Goal: Information Seeking & Learning: Learn about a topic

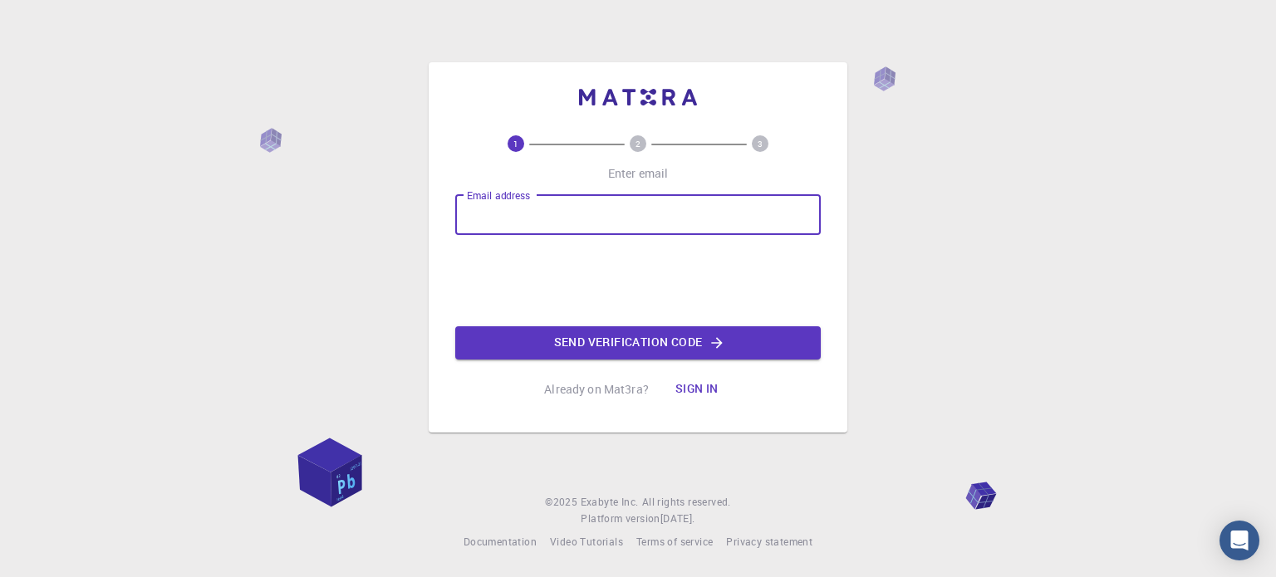
click at [469, 209] on input "Email address" at bounding box center [638, 215] width 366 height 40
type input "cabaloloriann@gmail.com"
click at [551, 221] on input "Email address" at bounding box center [638, 215] width 366 height 40
type input "[PERSON_NAME][EMAIL_ADDRESS][PERSON_NAME][DOMAIN_NAME]"
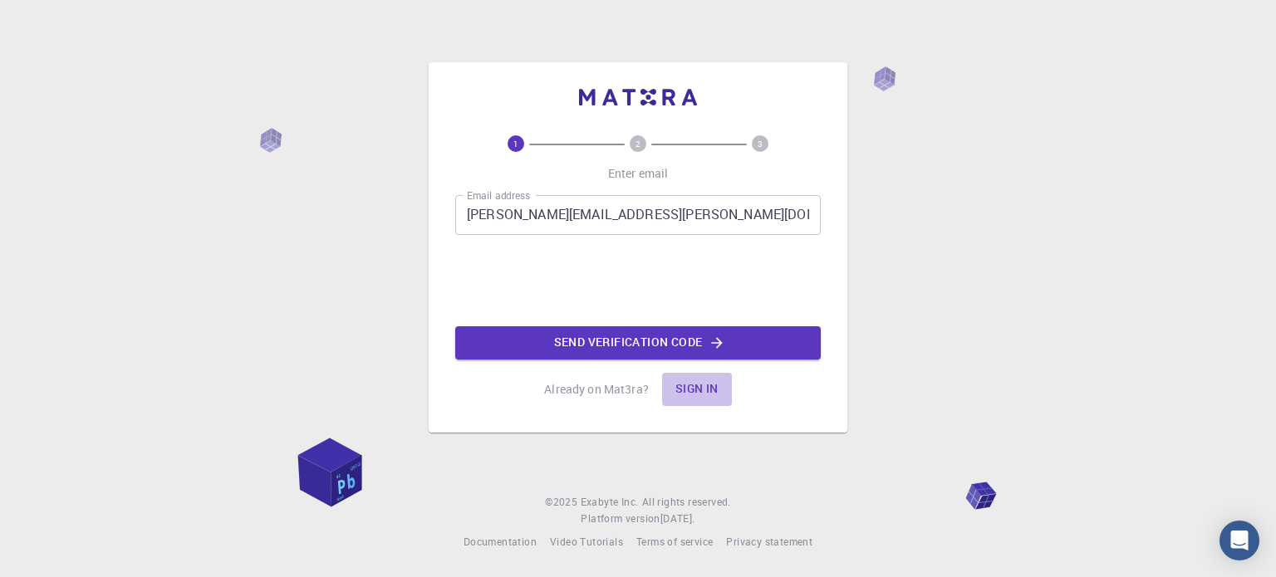
click at [701, 389] on button "Sign in" at bounding box center [697, 389] width 70 height 33
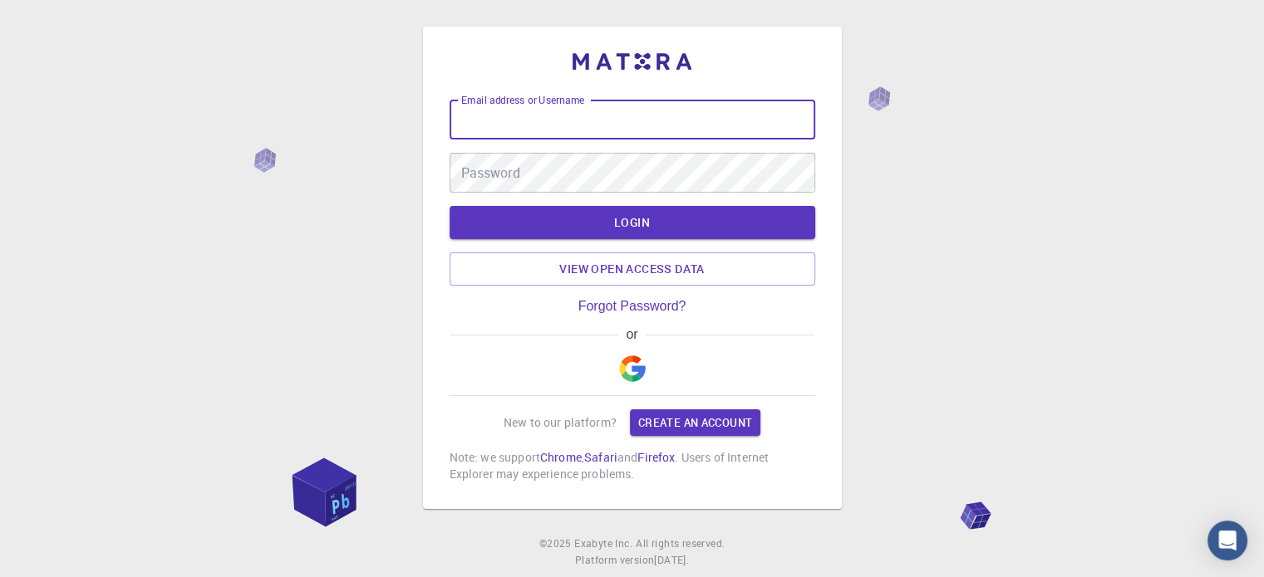
click at [606, 125] on input "Email address or Username" at bounding box center [633, 120] width 366 height 40
type input "lo"
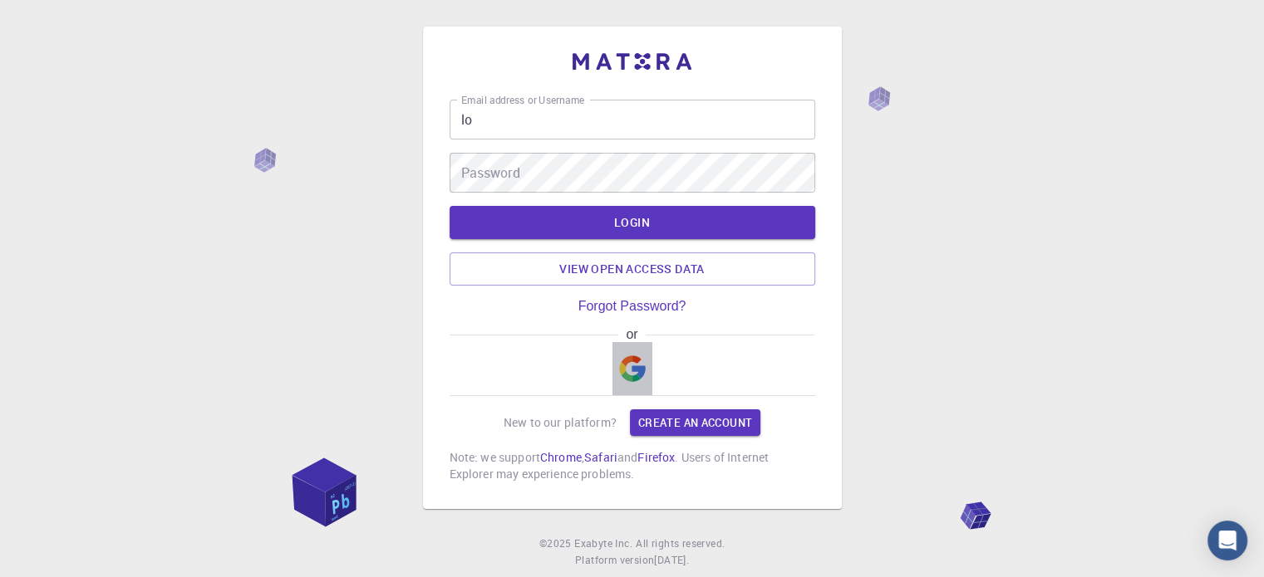
click at [639, 374] on img "button" at bounding box center [632, 369] width 27 height 27
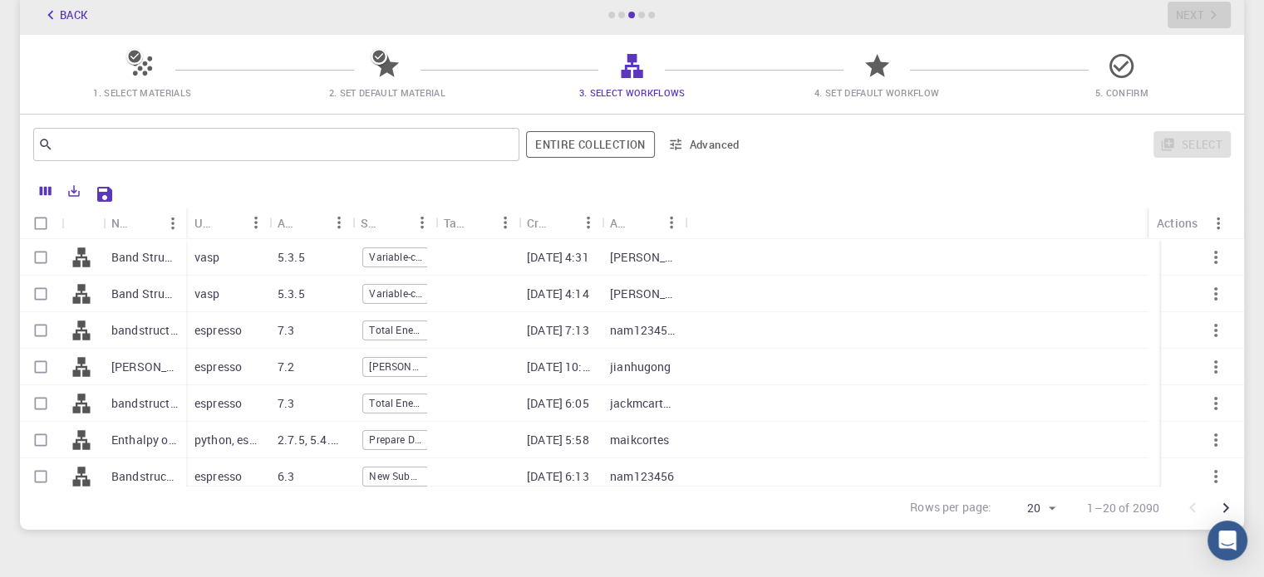
scroll to position [166, 0]
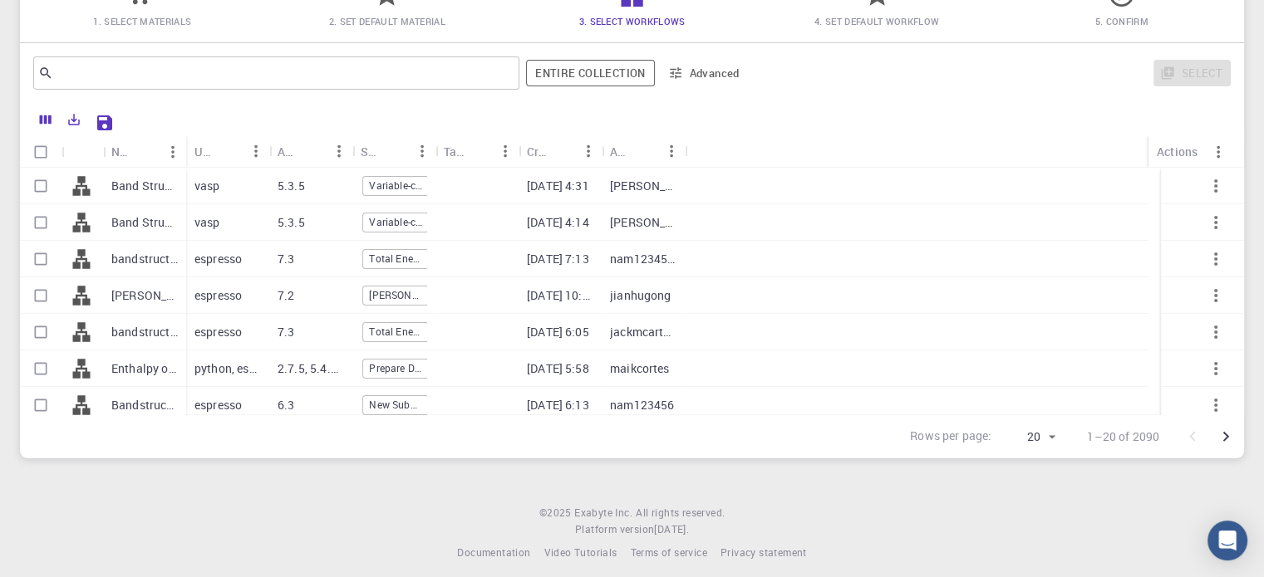
click at [110, 185] on div "Band Structure + Density of States (TB) VASP 5.3.5 (clone) (clone)" at bounding box center [144, 186] width 83 height 37
checkbox input "true"
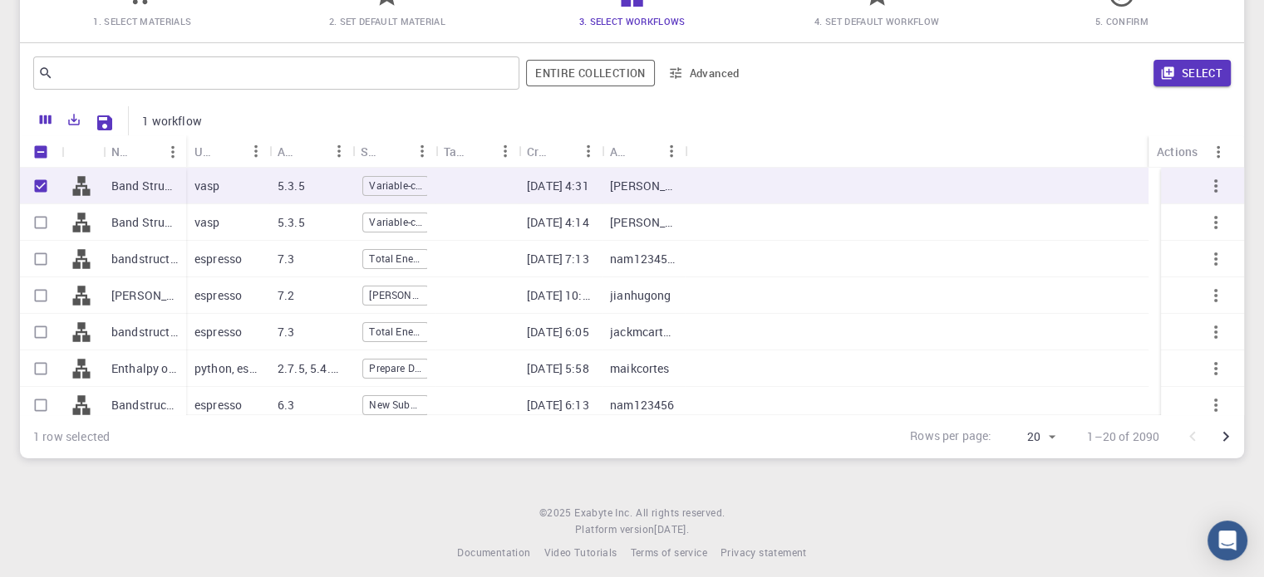
scroll to position [0, 0]
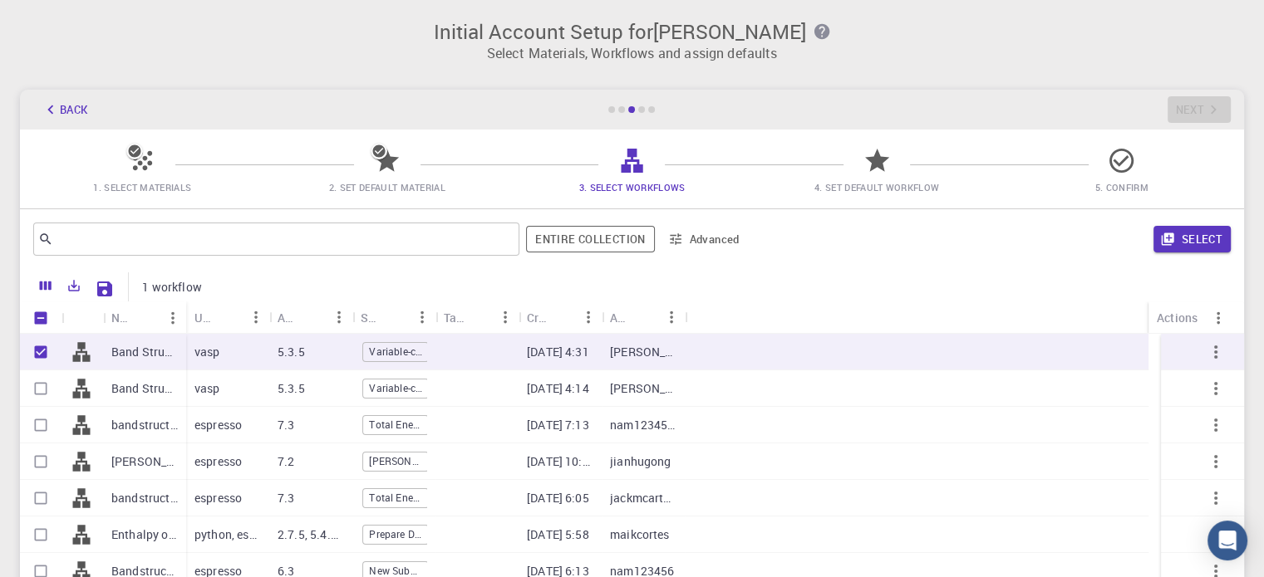
click at [139, 154] on icon at bounding box center [134, 151] width 12 height 12
click at [173, 241] on input "text" at bounding box center [270, 239] width 434 height 23
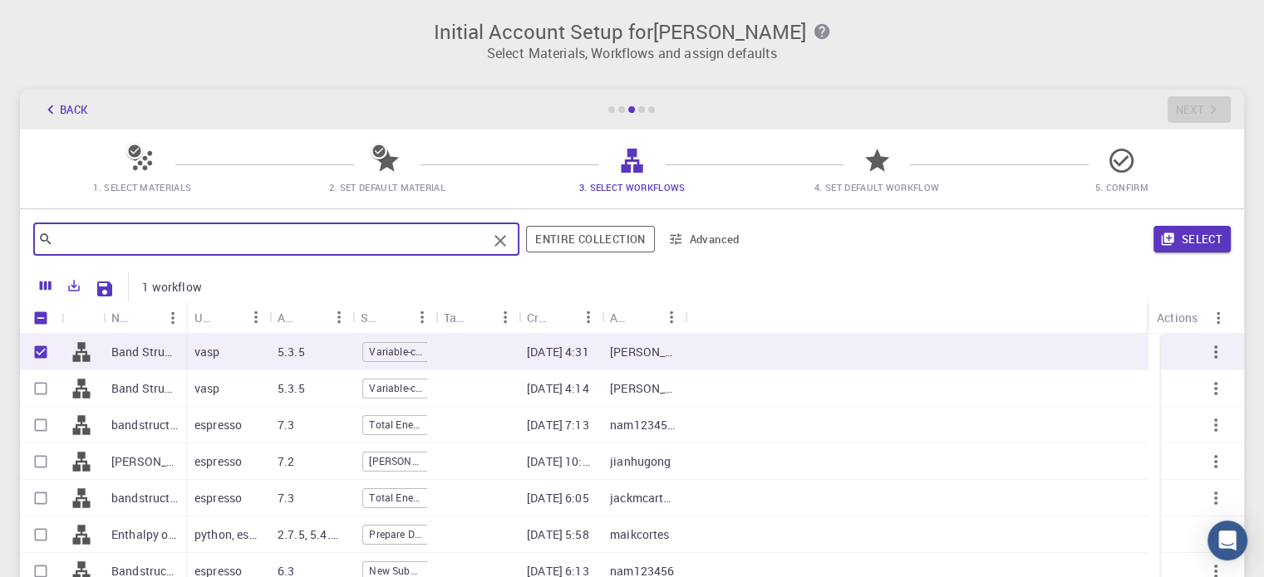
type input "n"
type input "[MEDICAL_DATA]"
checkbox input "false"
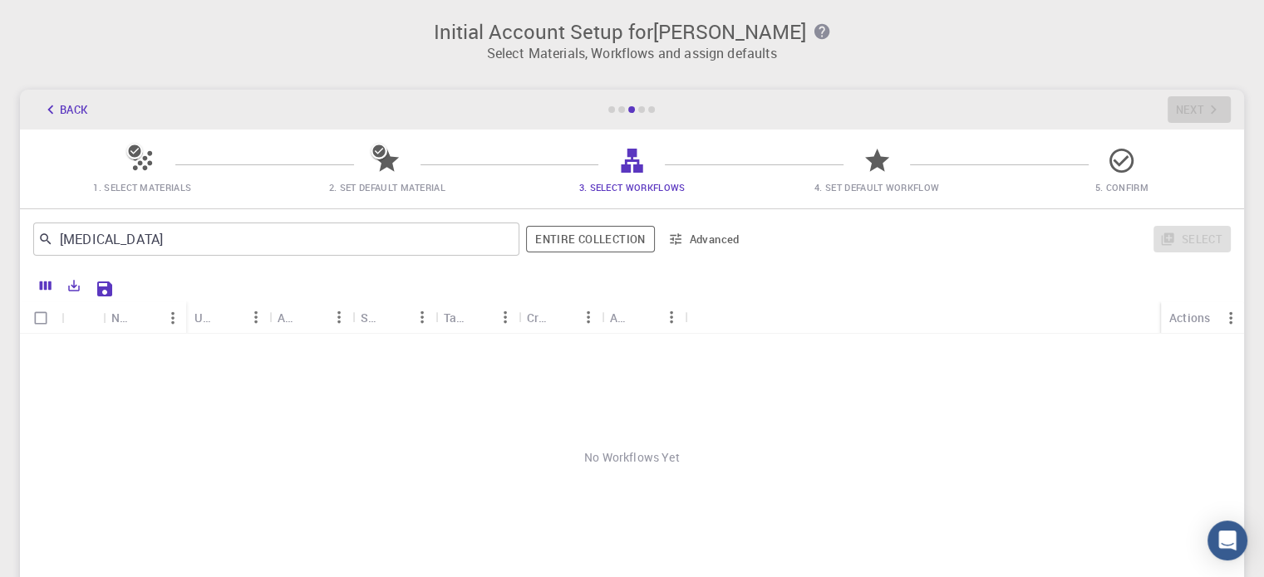
click at [135, 177] on div at bounding box center [142, 167] width 29 height 22
click at [652, 189] on span "3. Select Workflows" at bounding box center [631, 187] width 106 height 12
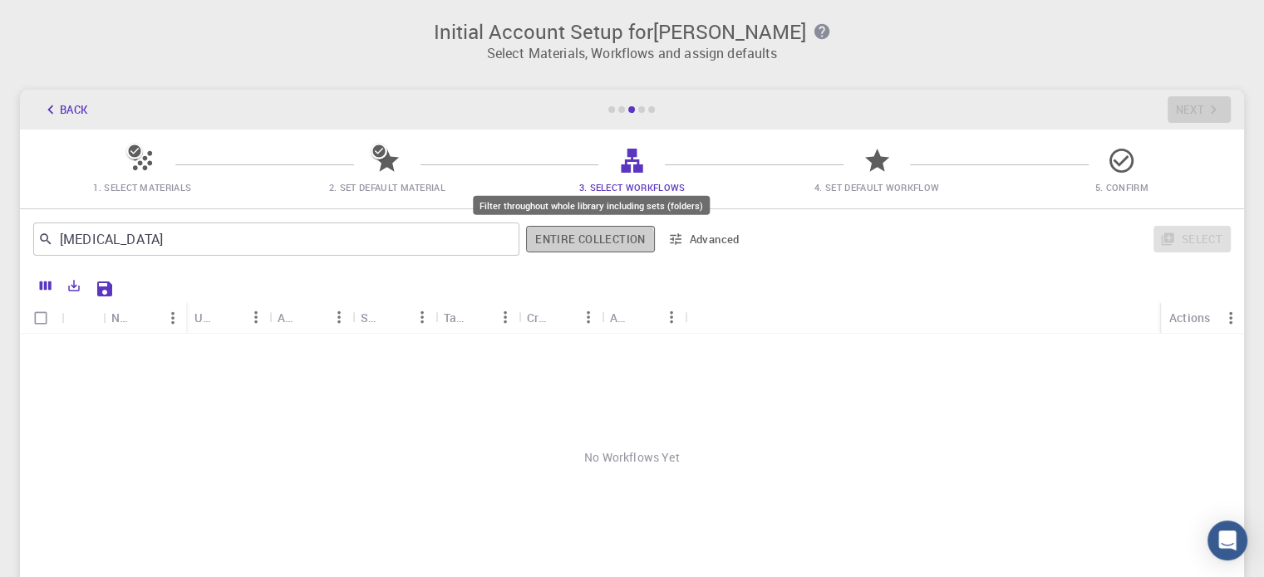
click at [566, 245] on button "Entire collection" at bounding box center [590, 239] width 128 height 27
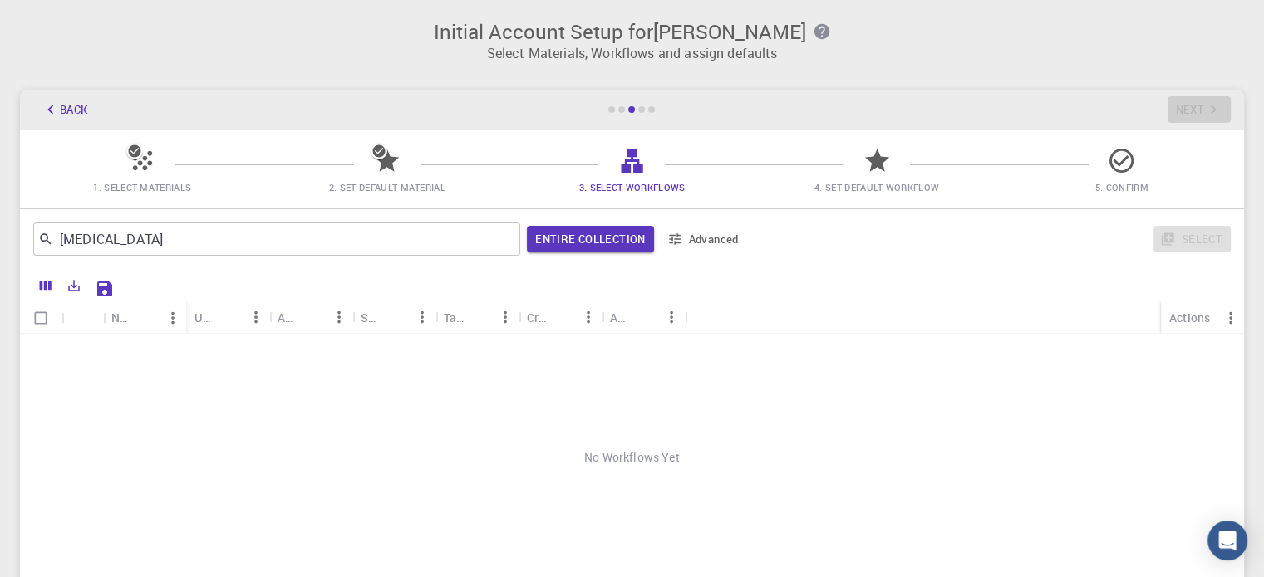
click at [678, 248] on button "Advanced" at bounding box center [704, 239] width 86 height 27
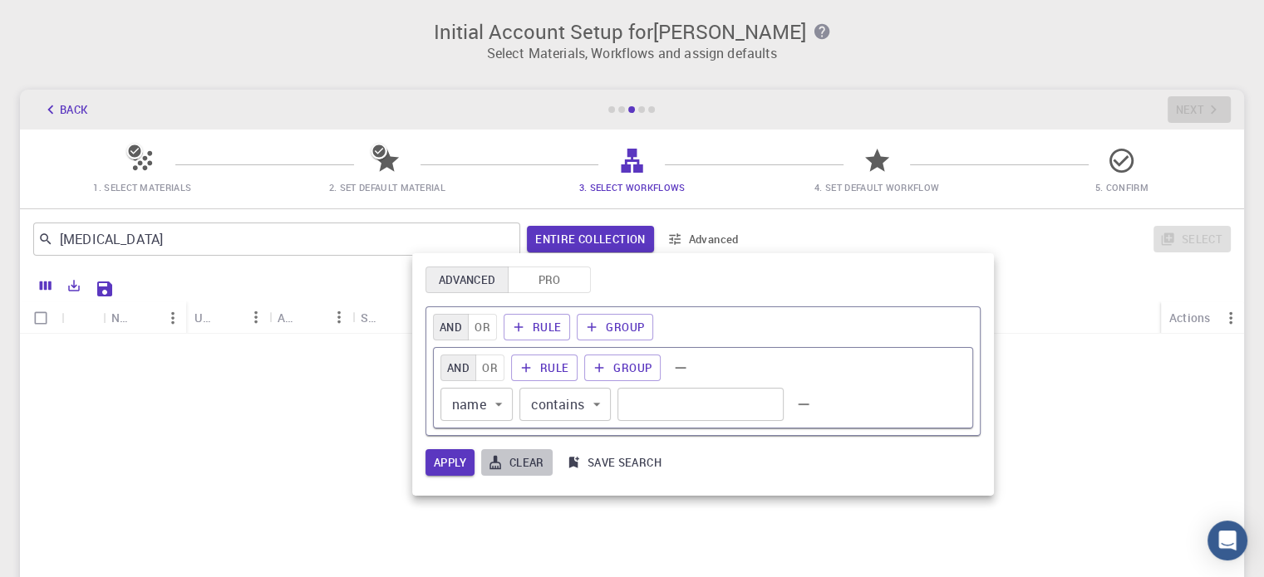
click at [522, 459] on button "Clear" at bounding box center [516, 463] width 71 height 27
click at [582, 238] on div at bounding box center [632, 288] width 1264 height 577
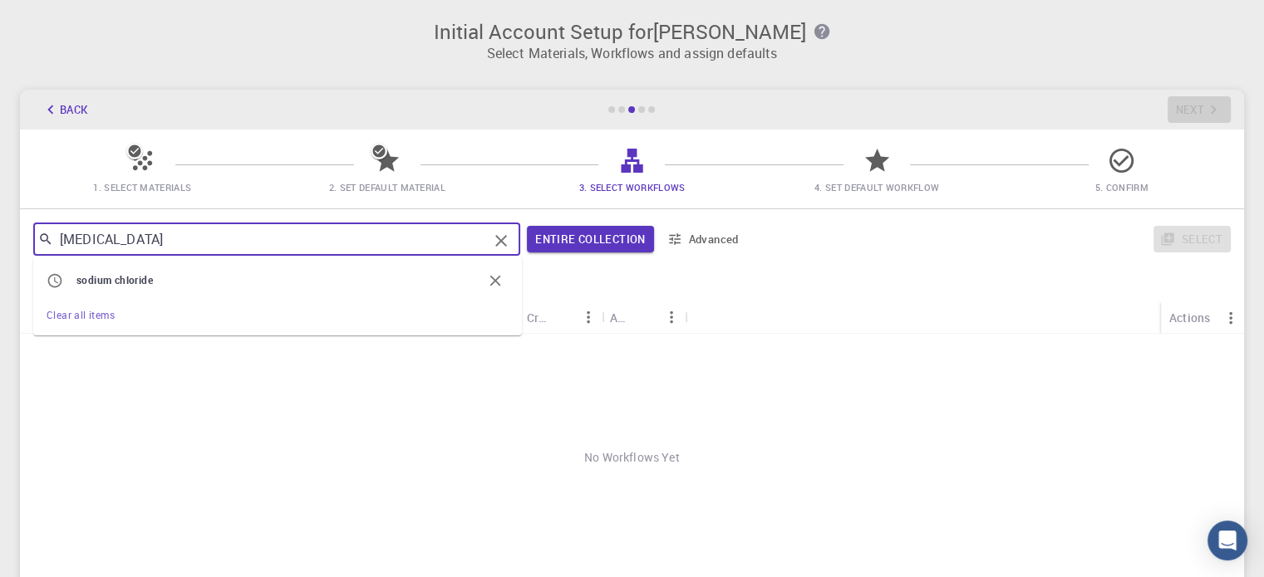
drag, startPoint x: 165, startPoint y: 245, endPoint x: 0, endPoint y: 234, distance: 164.9
click at [0, 234] on div "Initial Account Setup for [PERSON_NAME] Select Materials, Workflows and assign …" at bounding box center [632, 322] width 1264 height 645
click at [498, 244] on icon "Clear" at bounding box center [501, 241] width 20 height 20
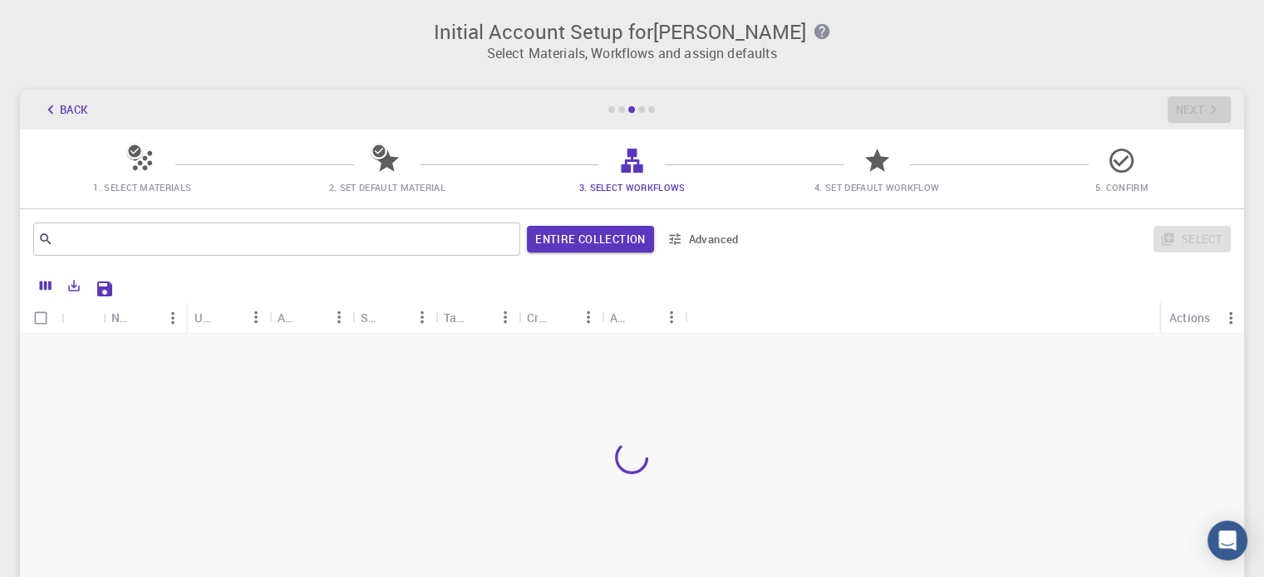
click at [851, 263] on div "​ Entire collection Advanced Select" at bounding box center [632, 239] width 1224 height 60
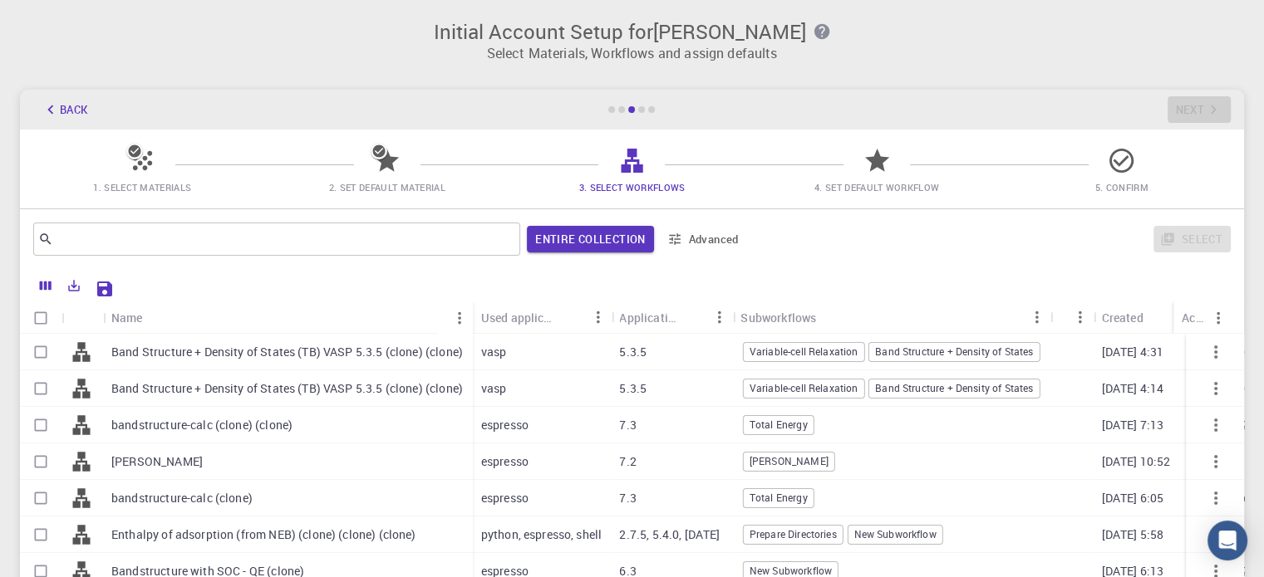
click at [337, 347] on p "Band Structure + Density of States (TB) VASP 5.3.5 (clone) (clone)" at bounding box center [286, 352] width 351 height 17
checkbox input "true"
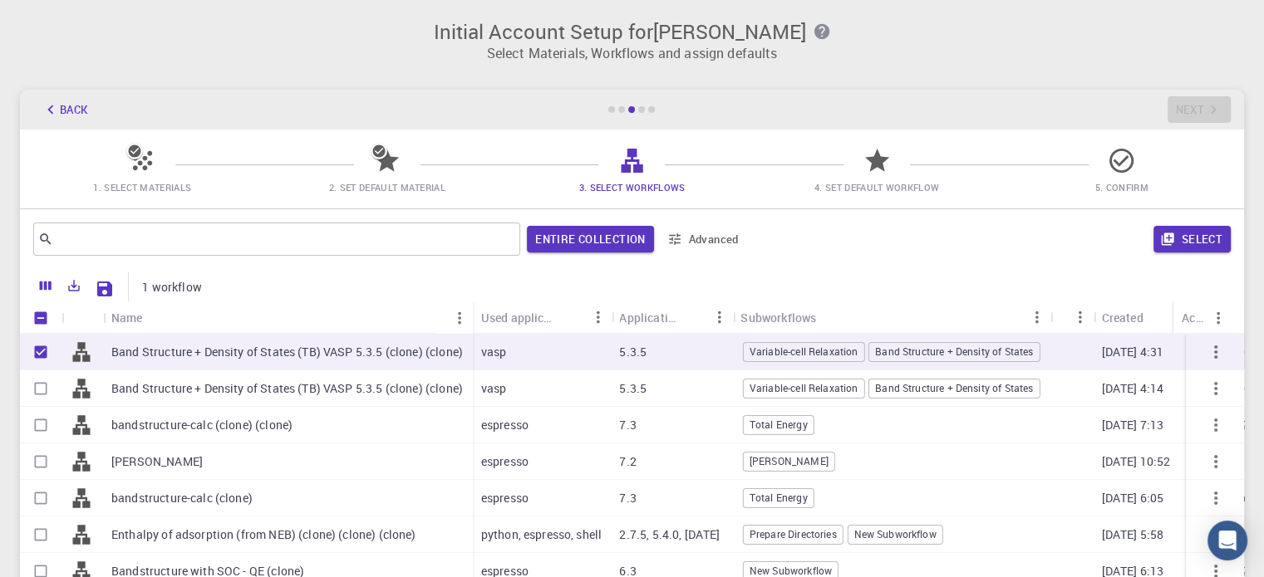
click at [338, 351] on p "Band Structure + Density of States (TB) VASP 5.3.5 (clone) (clone)" at bounding box center [286, 352] width 351 height 17
checkbox input "false"
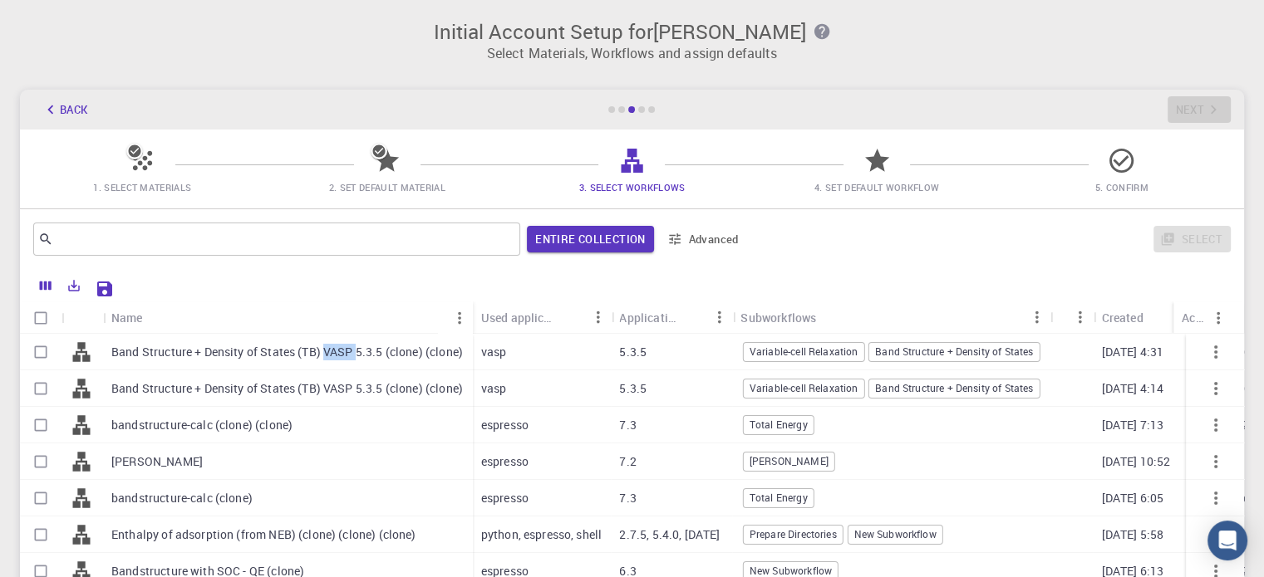
click at [338, 351] on p "Band Structure + Density of States (TB) VASP 5.3.5 (clone) (clone)" at bounding box center [286, 352] width 351 height 17
checkbox input "true"
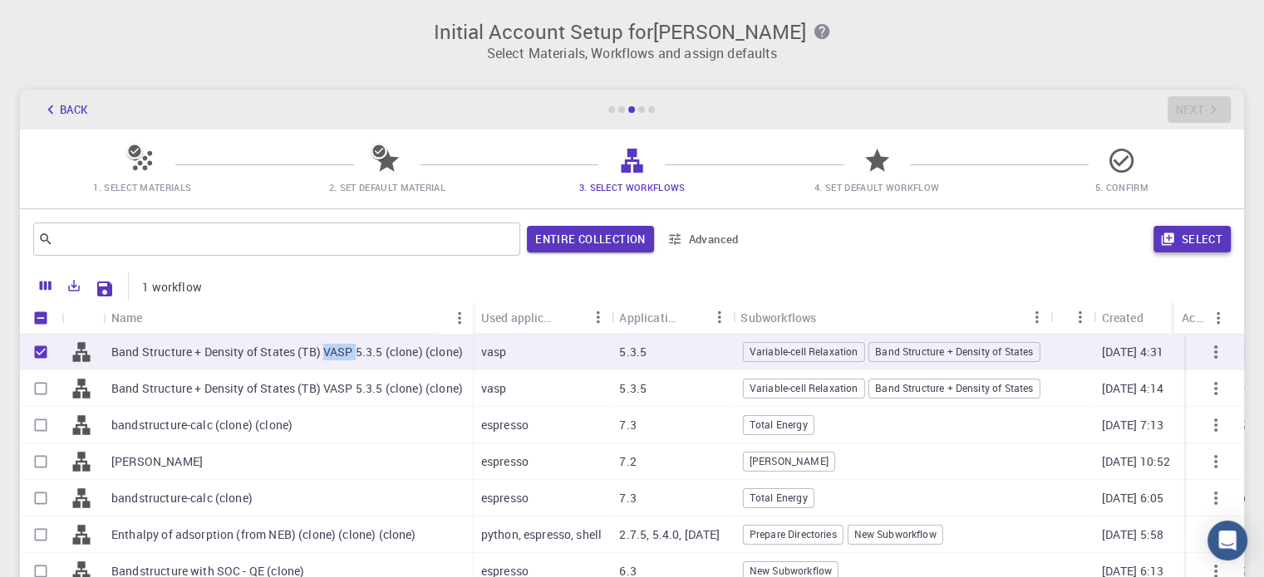
click at [1179, 238] on button "Select" at bounding box center [1191, 239] width 77 height 27
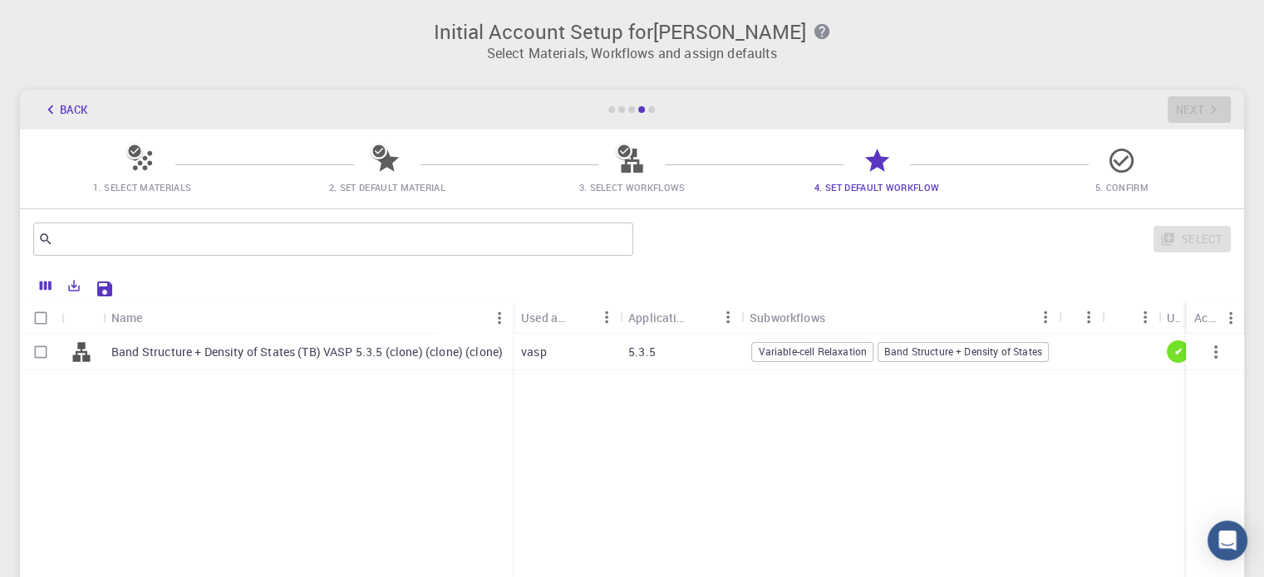
click at [320, 359] on p "Band Structure + Density of States (TB) VASP 5.3.5 (clone) (clone) (clone)" at bounding box center [306, 352] width 391 height 17
checkbox input "true"
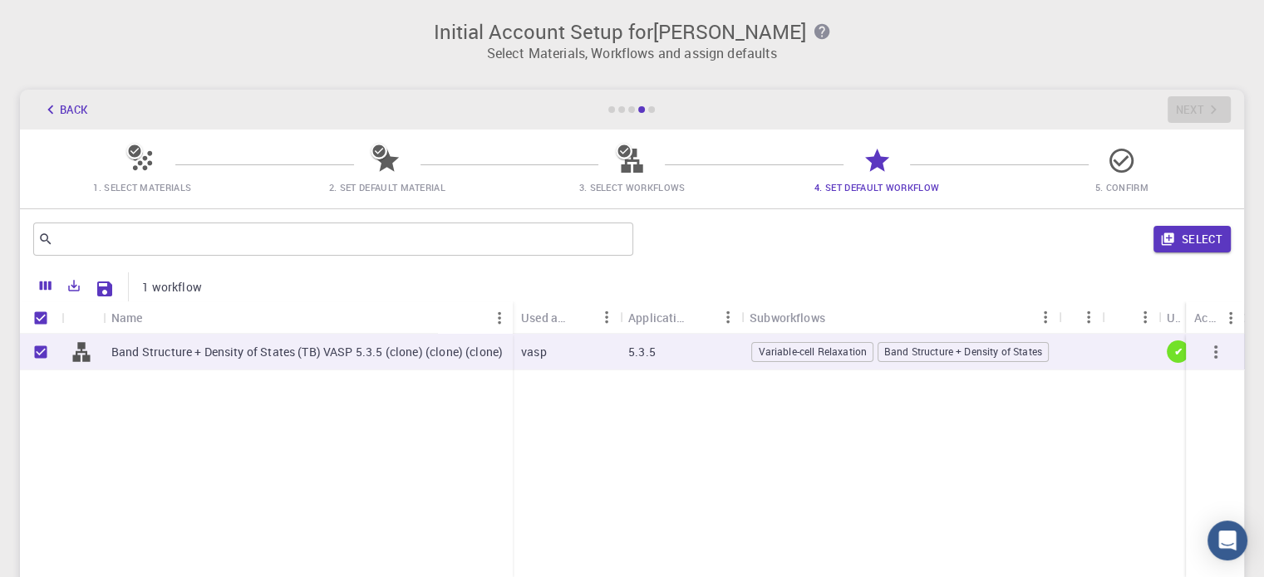
click at [321, 358] on p "Band Structure + Density of States (TB) VASP 5.3.5 (clone) (clone) (clone)" at bounding box center [306, 352] width 391 height 17
checkbox input "false"
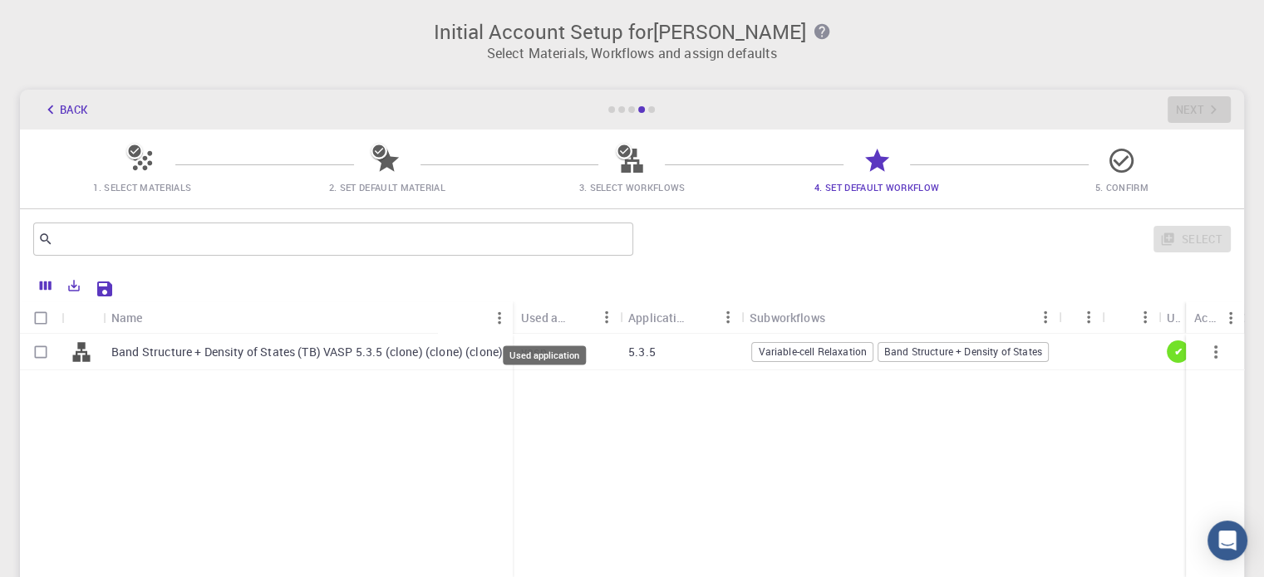
click at [546, 318] on div "Used application" at bounding box center [544, 318] width 46 height 32
click at [1241, 314] on div "Owner" at bounding box center [1250, 318] width 19 height 32
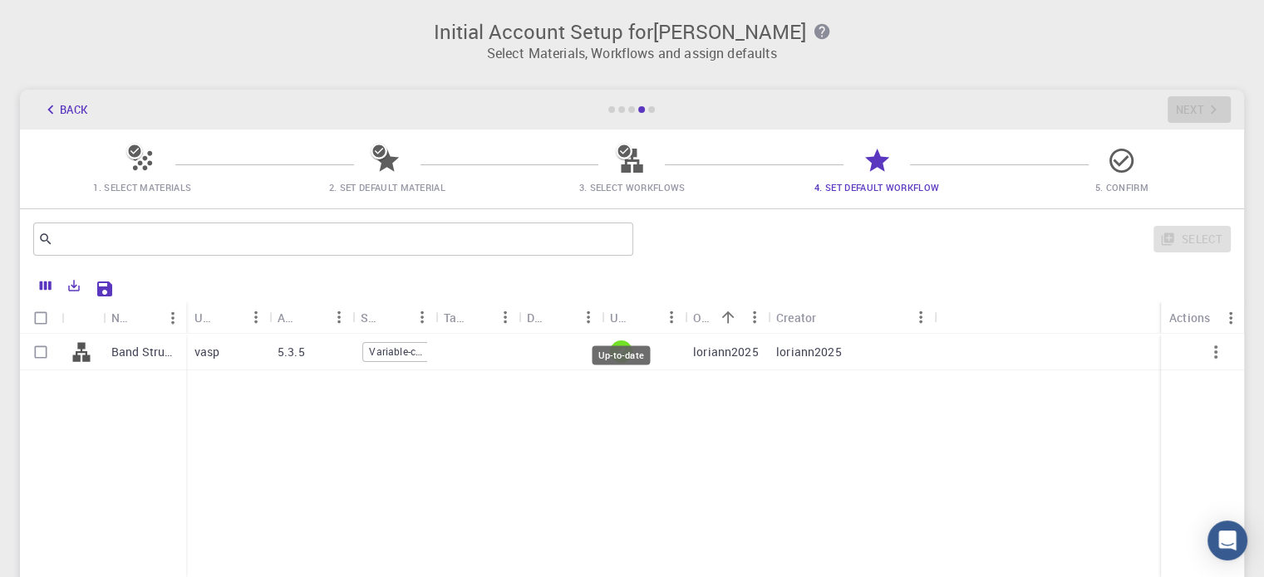
click at [623, 314] on div "Up-to-date" at bounding box center [621, 318] width 22 height 32
click at [798, 312] on div "Creator" at bounding box center [796, 318] width 40 height 32
click at [249, 363] on div "vasp" at bounding box center [227, 352] width 83 height 37
checkbox input "true"
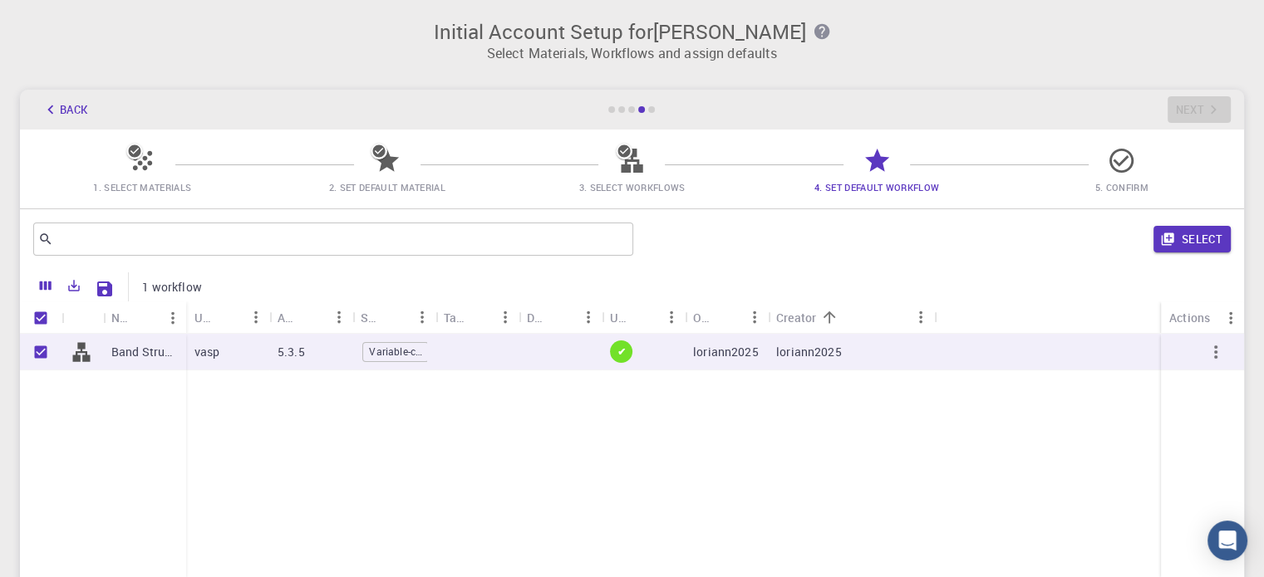
click at [249, 363] on div "vasp" at bounding box center [227, 352] width 83 height 37
checkbox input "false"
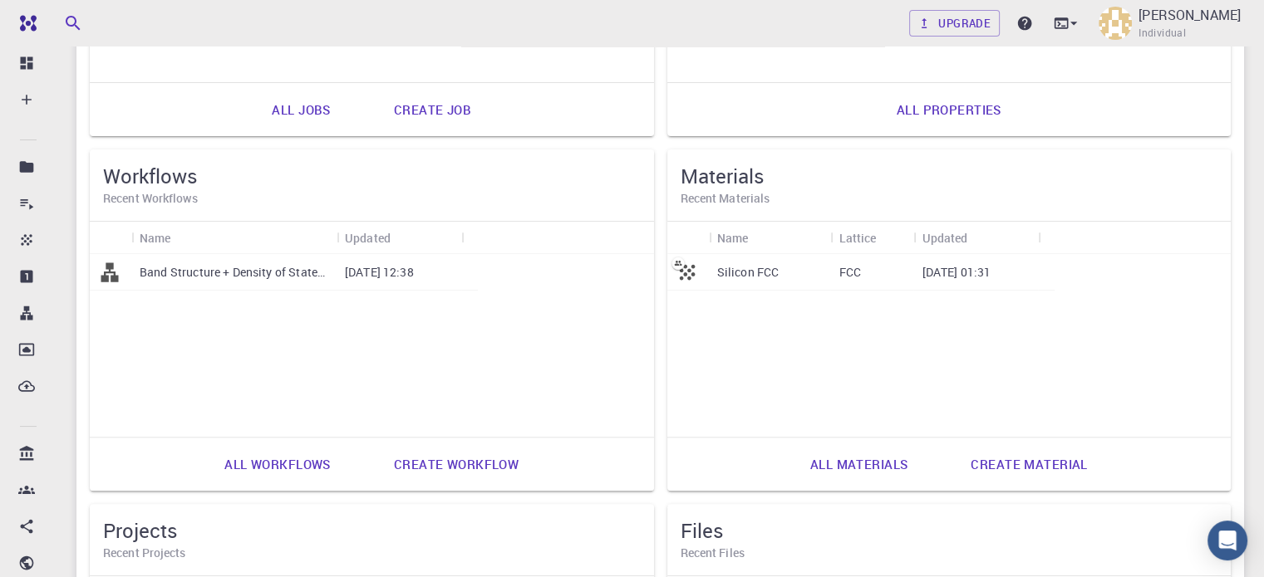
scroll to position [415, 0]
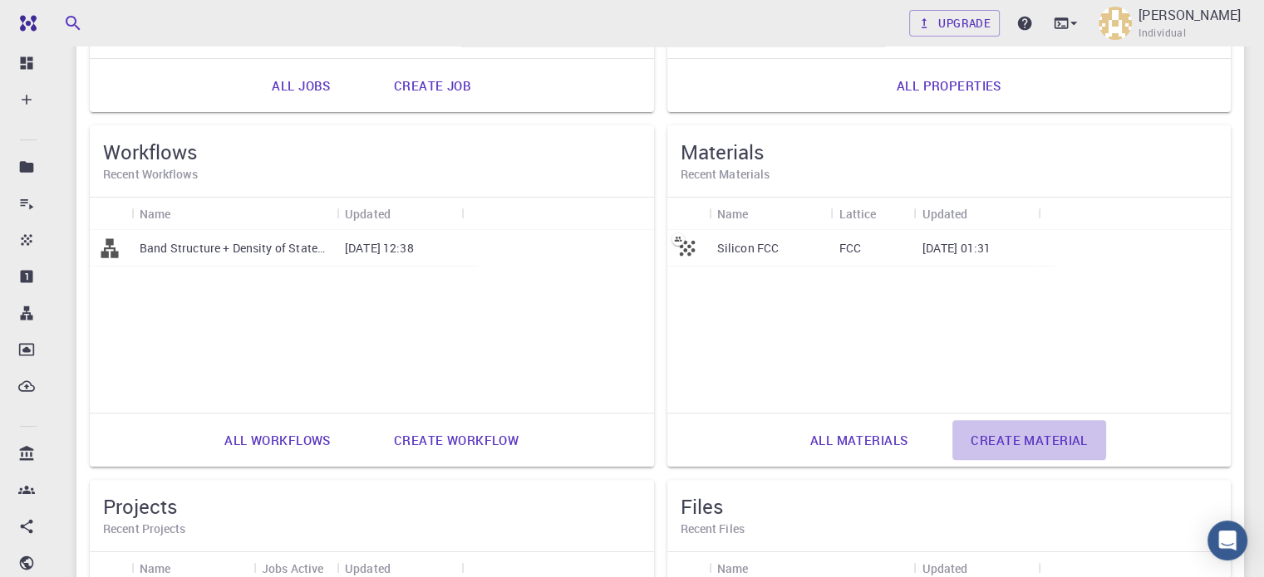
click at [952, 435] on link "Create material" at bounding box center [1028, 440] width 153 height 40
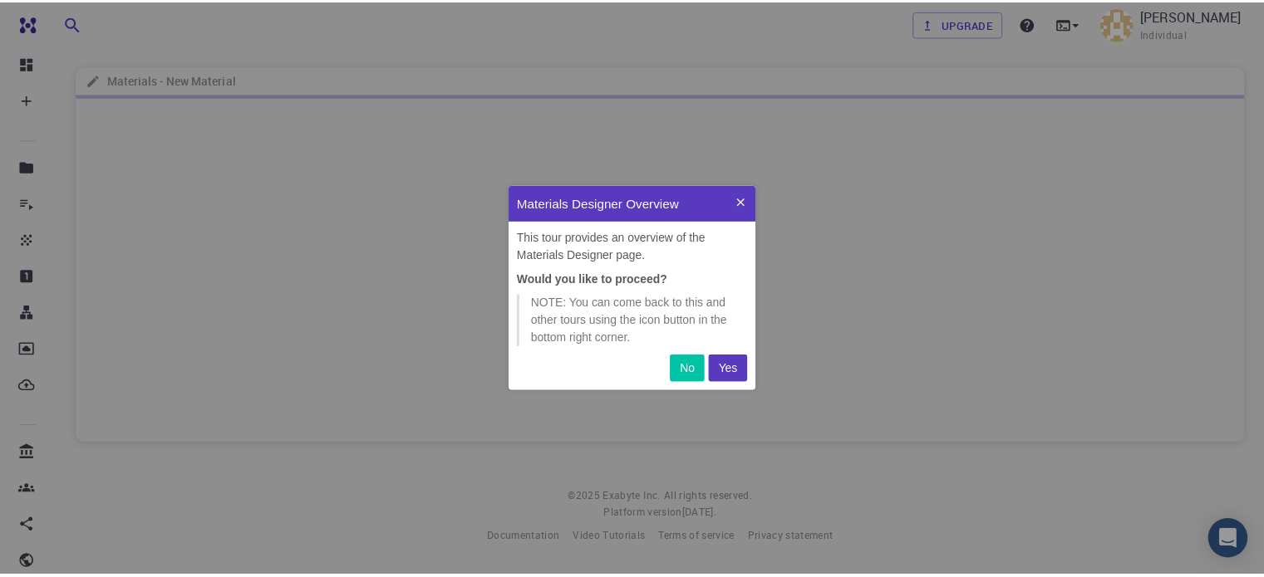
scroll to position [193, 236]
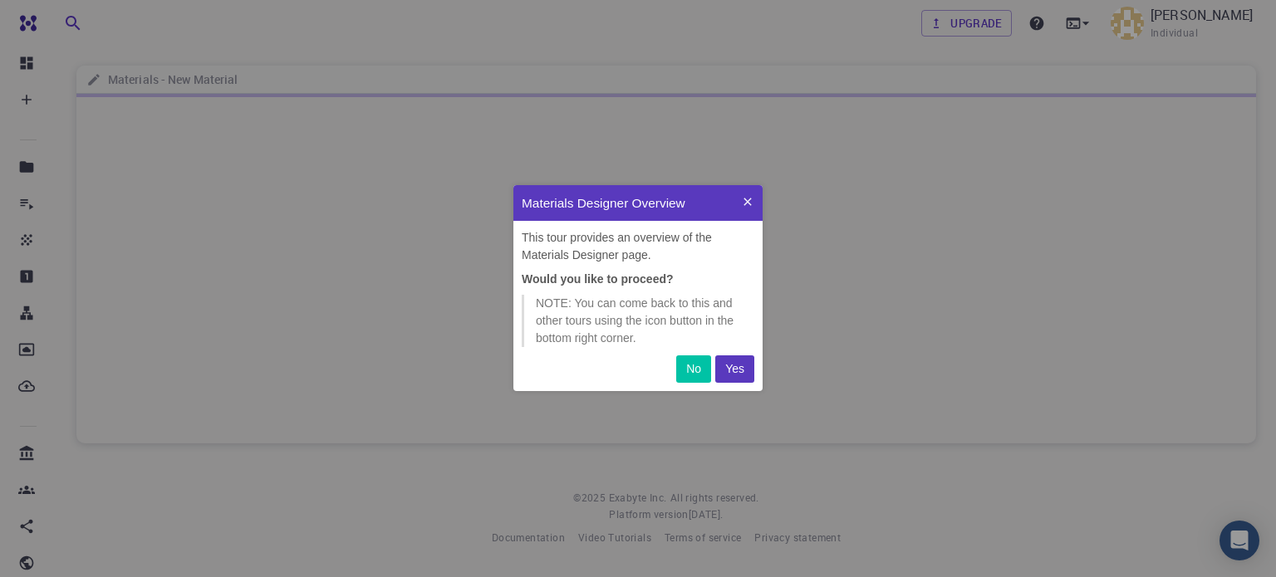
click at [741, 371] on p "Yes" at bounding box center [734, 369] width 19 height 17
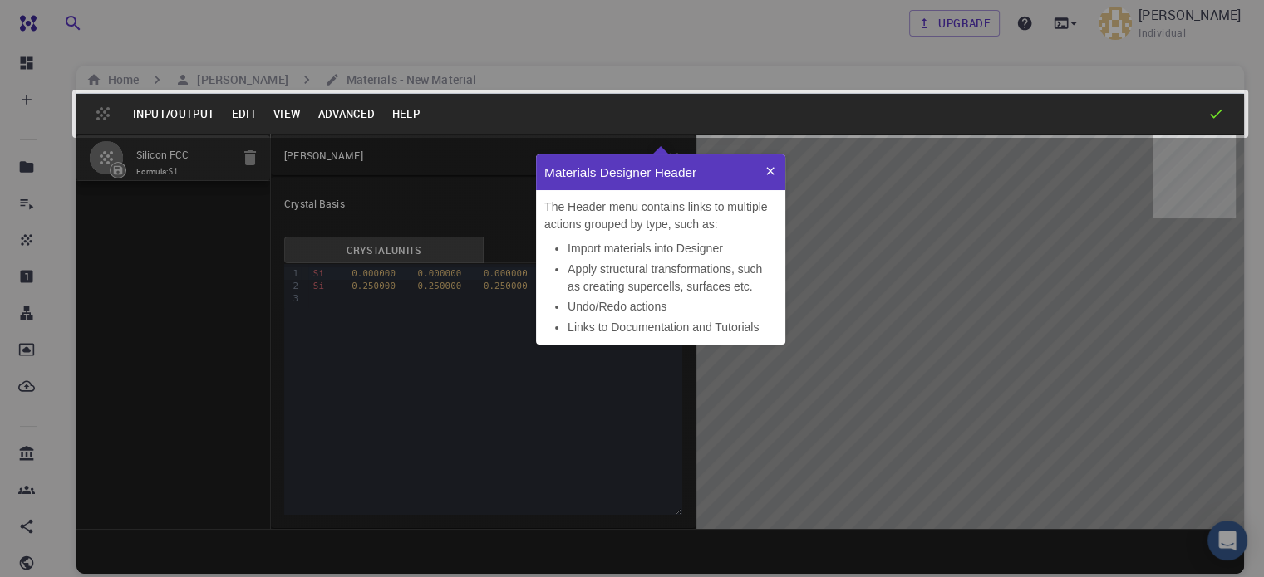
scroll to position [177, 236]
click at [781, 164] on button at bounding box center [770, 173] width 30 height 36
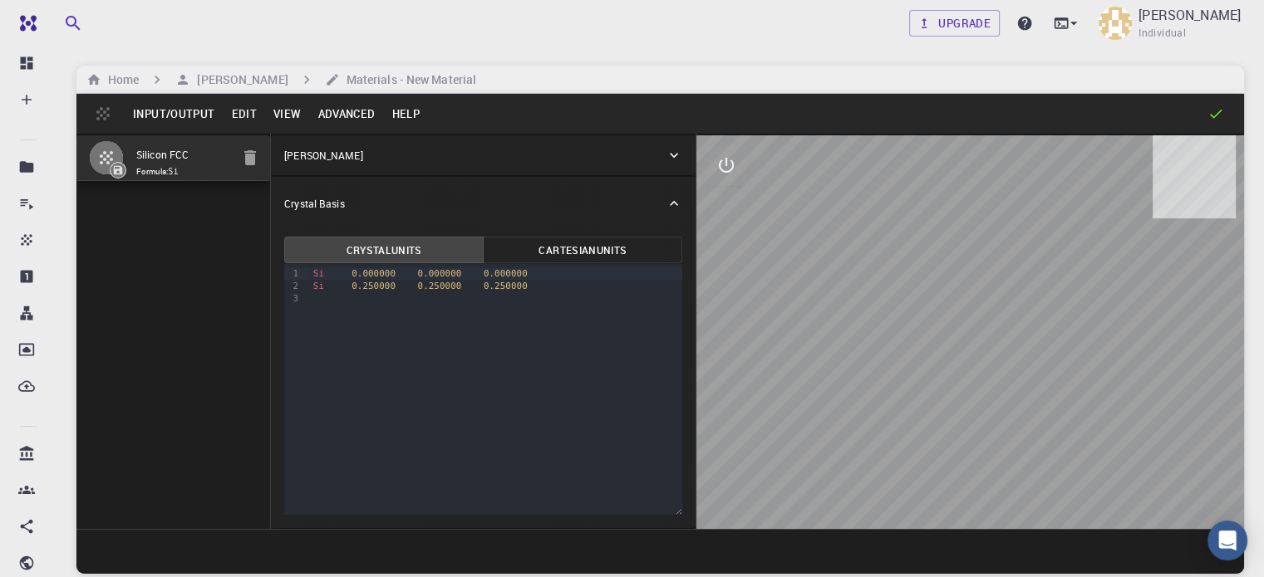
click at [346, 119] on button "Advanced" at bounding box center [346, 114] width 74 height 27
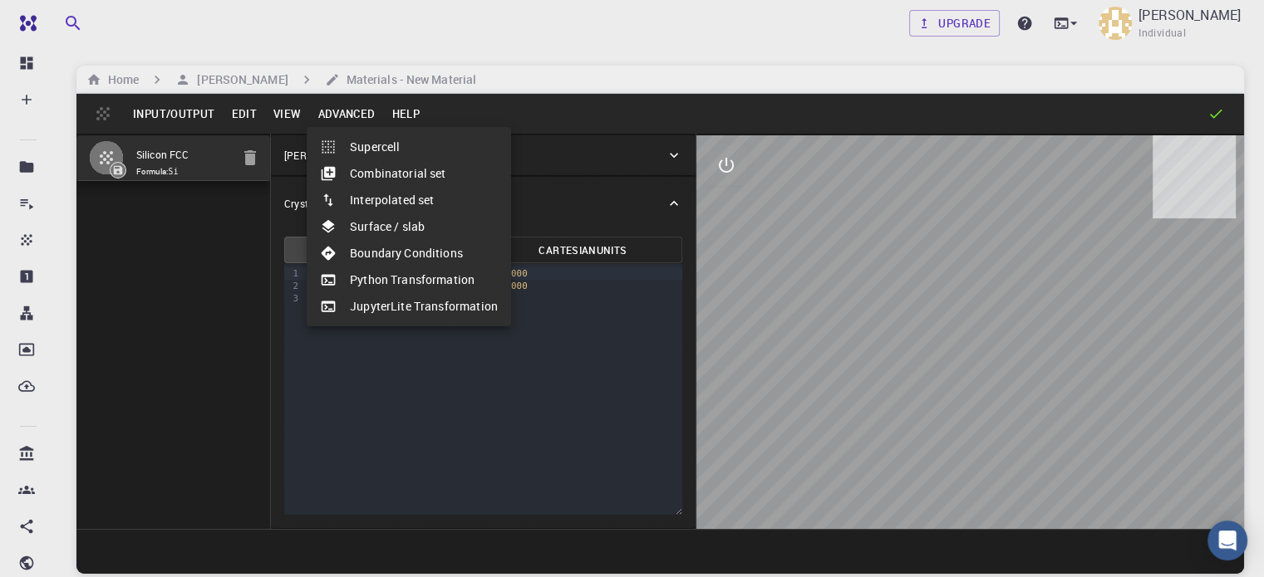
click at [150, 255] on div at bounding box center [632, 288] width 1264 height 577
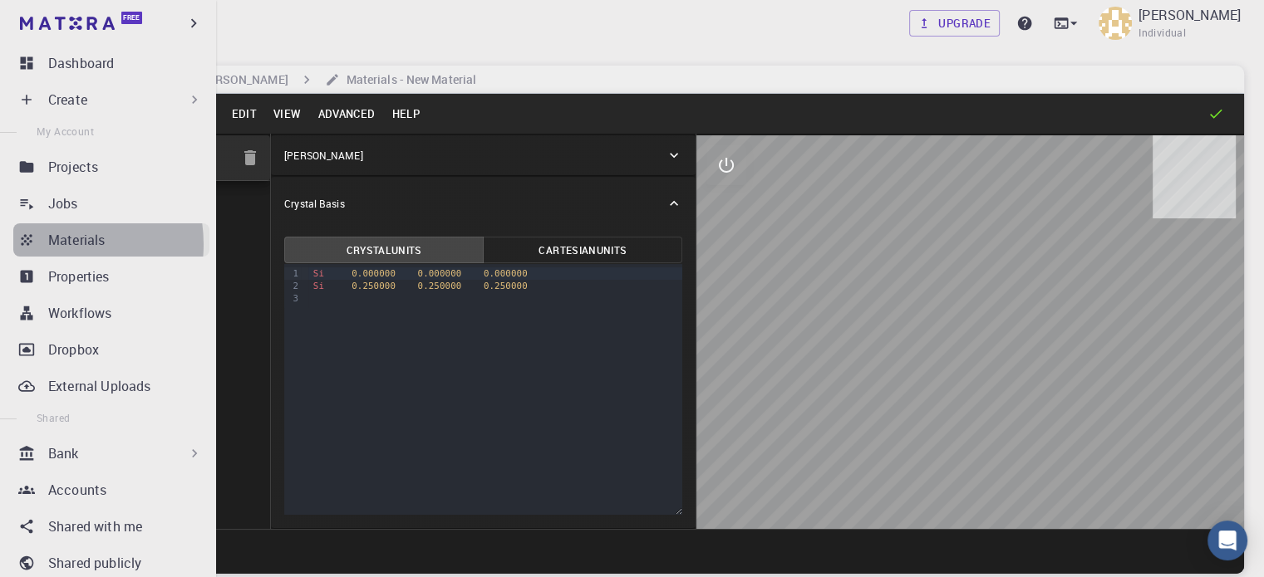
click at [55, 244] on p "Materials" at bounding box center [76, 240] width 57 height 20
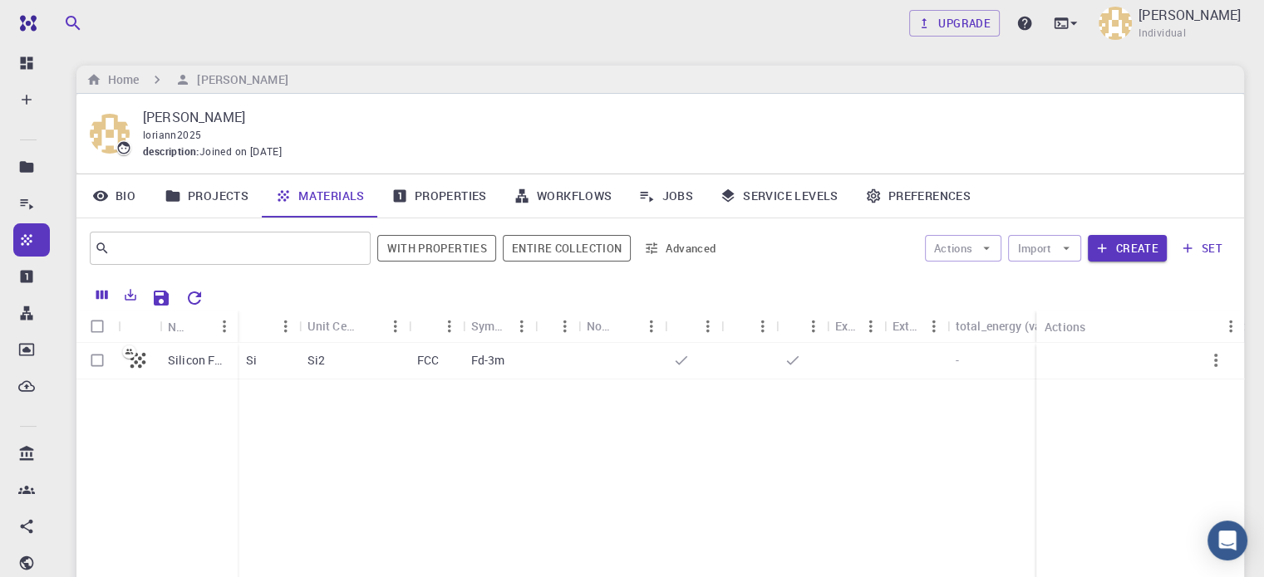
scroll to position [83, 0]
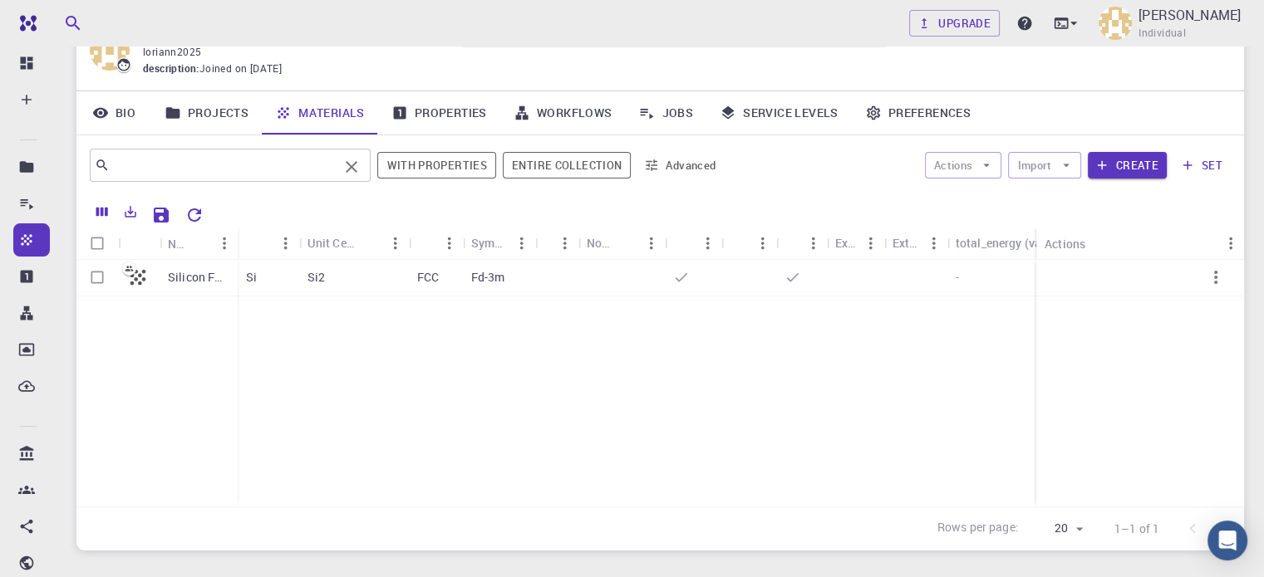
click at [263, 165] on input "text" at bounding box center [224, 165] width 228 height 23
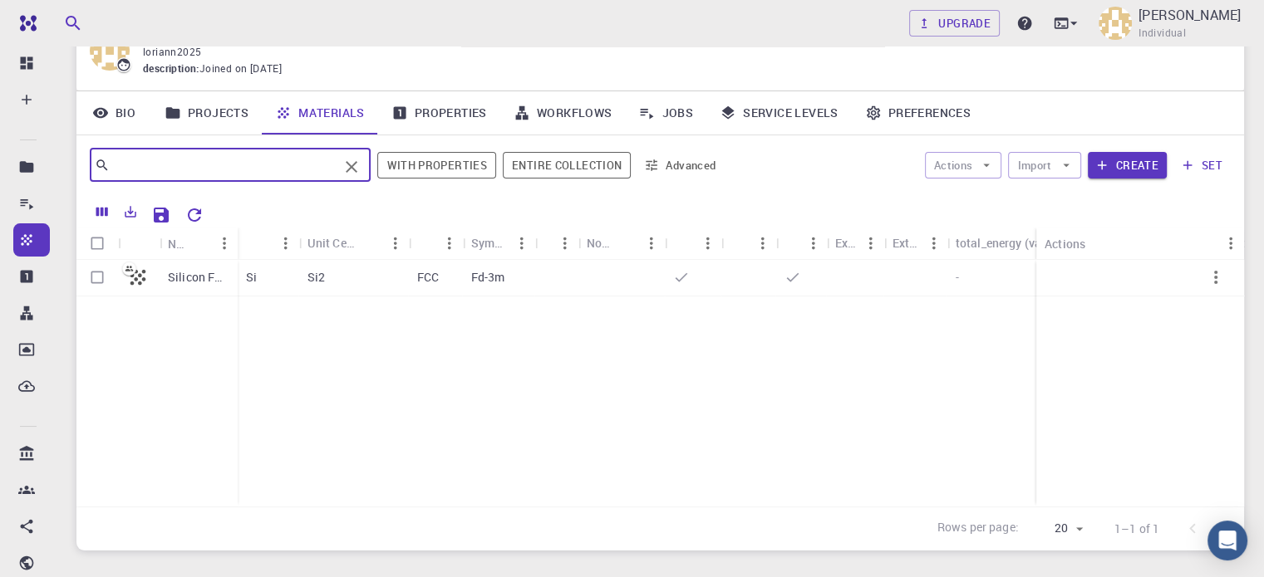
type input "s"
type input "w"
type input "[MEDICAL_DATA]"
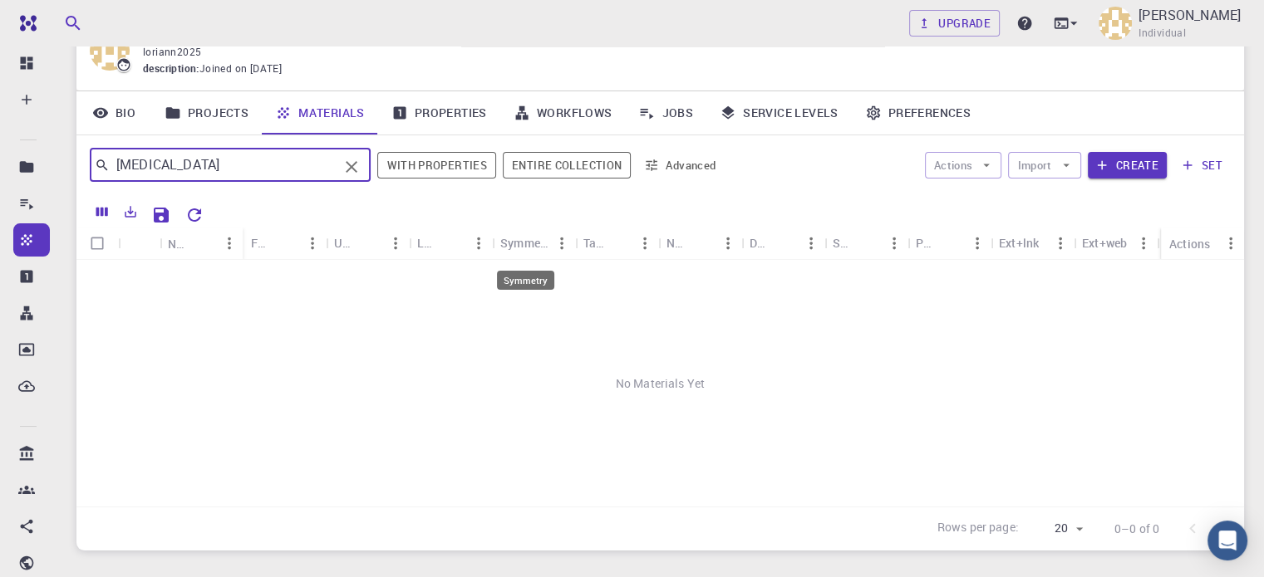
click at [525, 233] on div "Symmetry" at bounding box center [524, 243] width 48 height 32
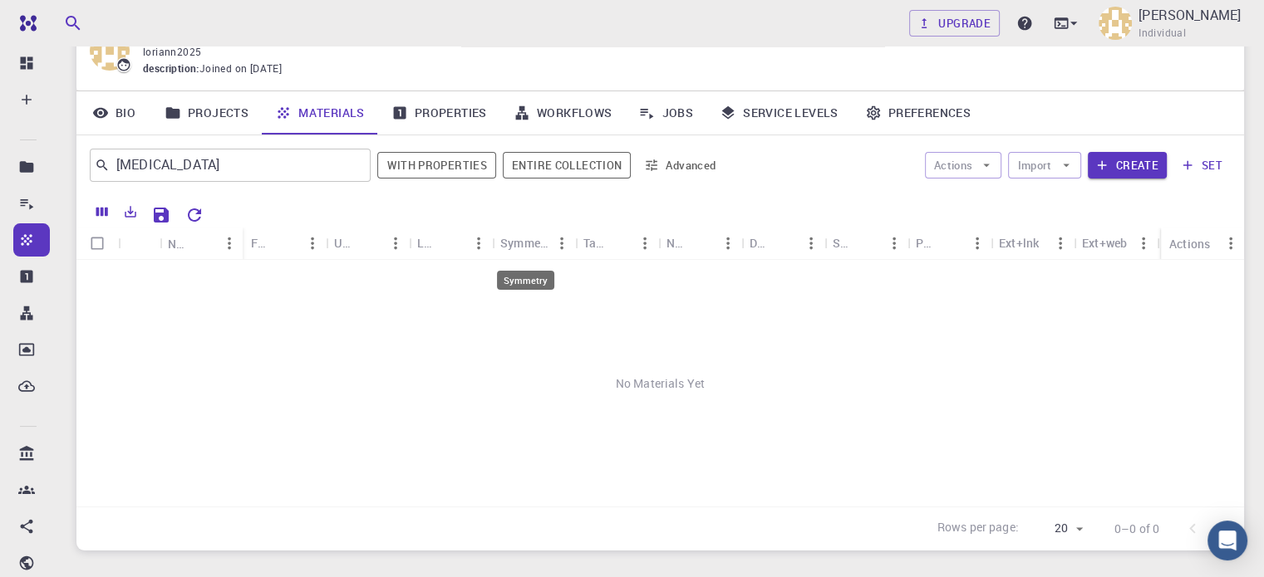
click at [532, 238] on div "Symmetry" at bounding box center [524, 243] width 48 height 32
click at [439, 167] on button "With properties" at bounding box center [436, 165] width 119 height 27
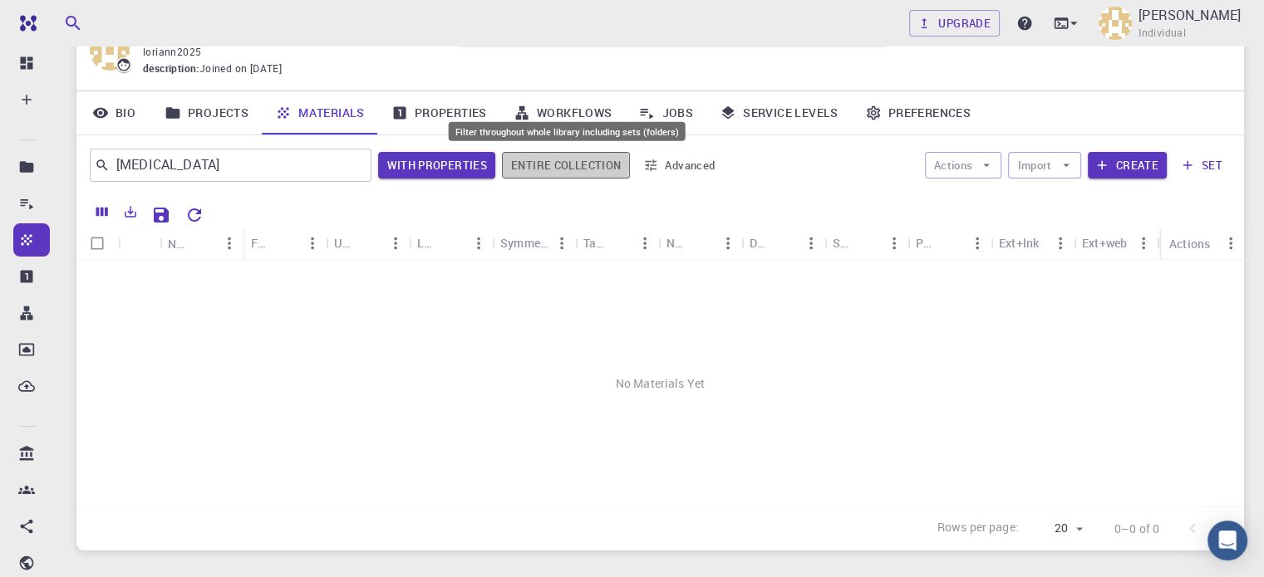
click at [548, 165] on button "Entire collection" at bounding box center [566, 165] width 128 height 27
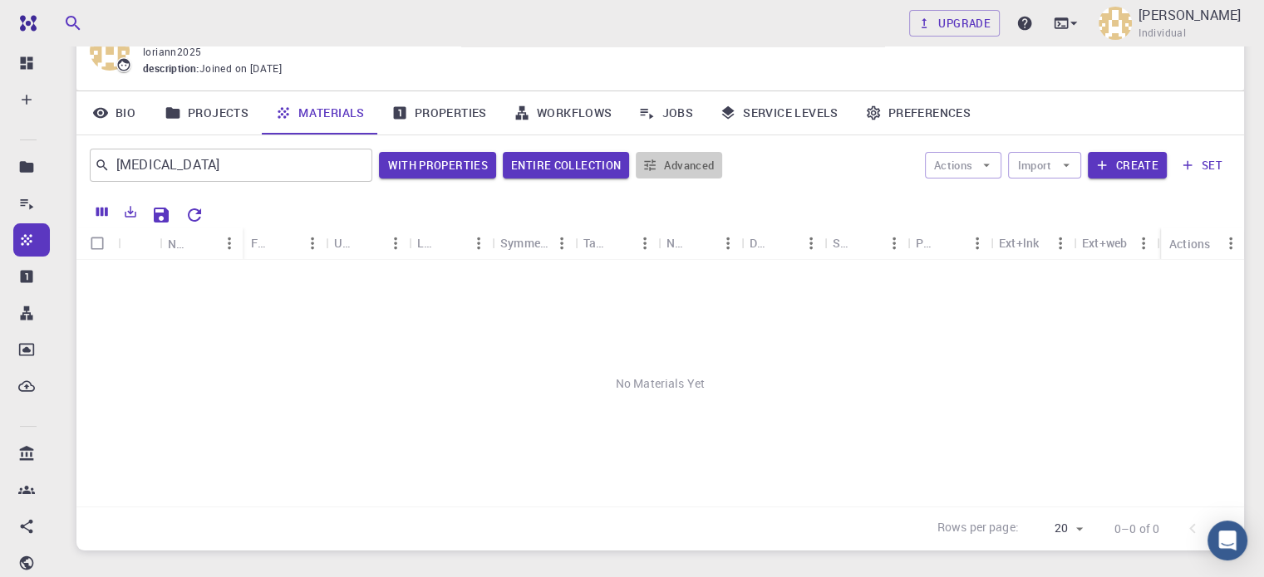
click at [666, 161] on button "Advanced" at bounding box center [679, 165] width 86 height 27
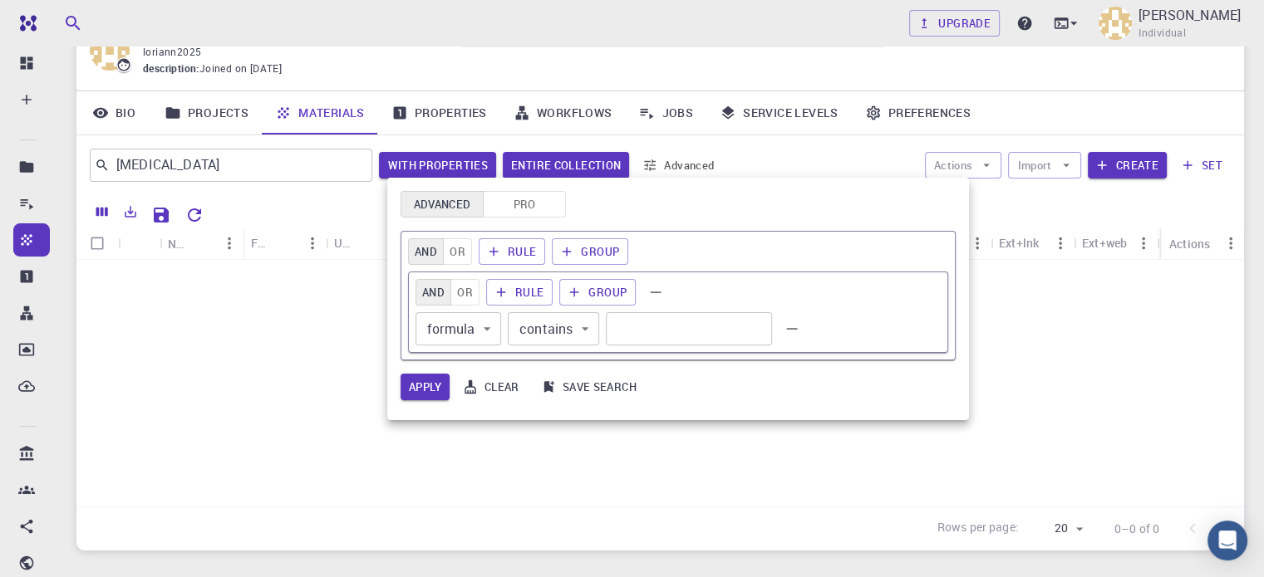
click at [178, 322] on div at bounding box center [632, 288] width 1264 height 577
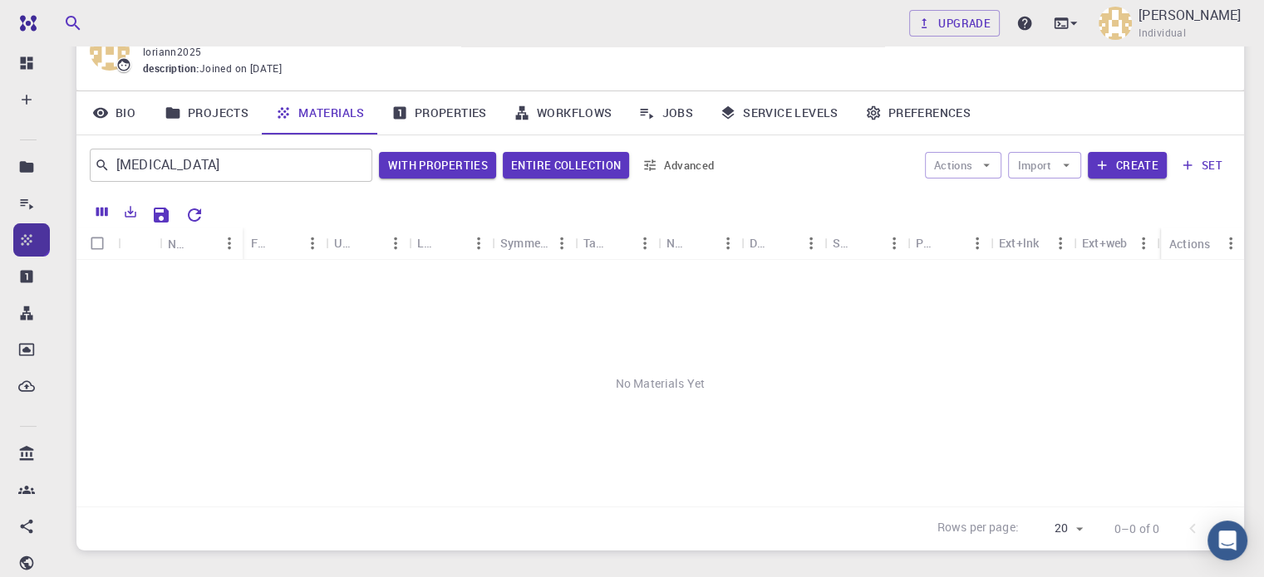
click at [25, 232] on icon at bounding box center [26, 240] width 17 height 17
click at [354, 165] on icon "Clear" at bounding box center [353, 167] width 12 height 12
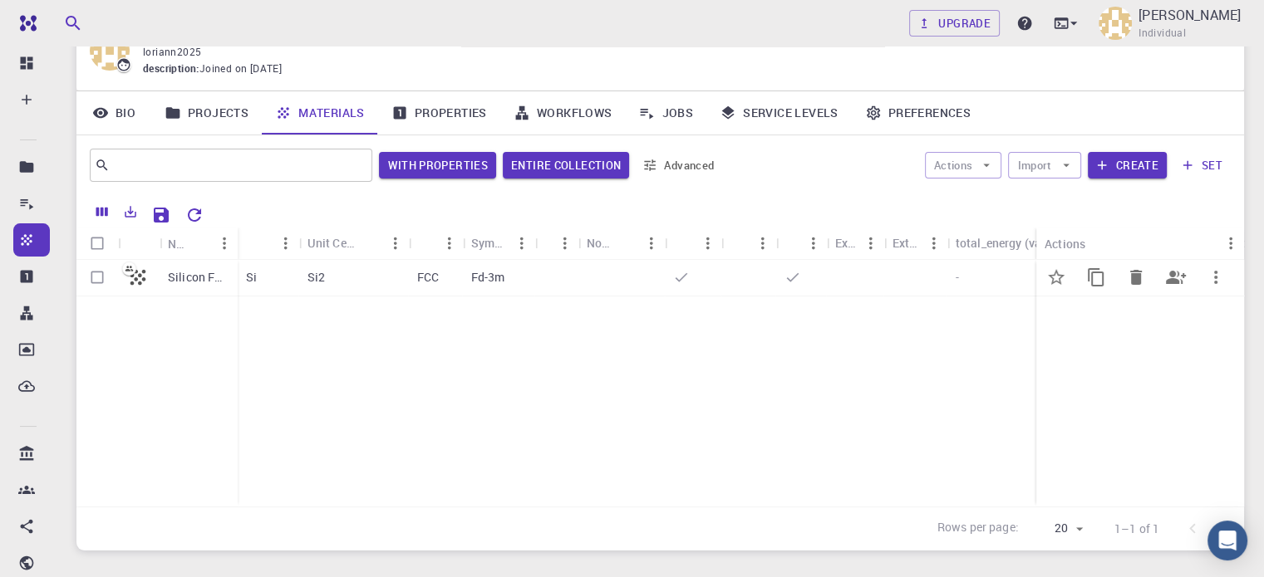
click at [168, 278] on p "Silicon FCC" at bounding box center [198, 277] width 61 height 17
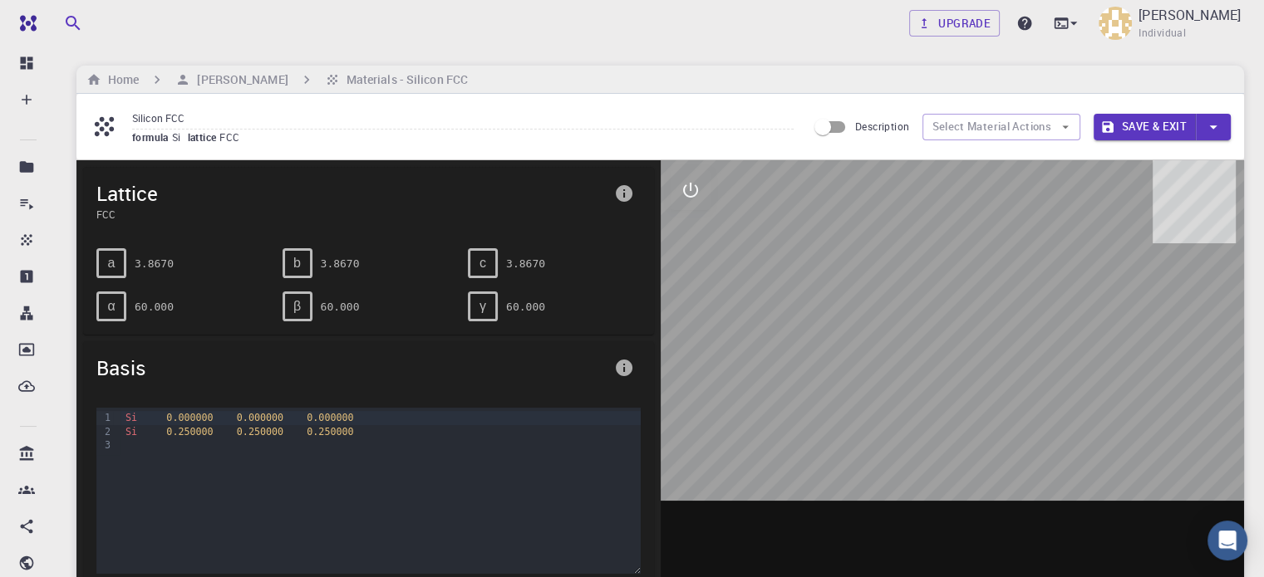
drag, startPoint x: 789, startPoint y: 324, endPoint x: 1009, endPoint y: 365, distance: 223.9
click at [1009, 365] on div at bounding box center [953, 418] width 584 height 517
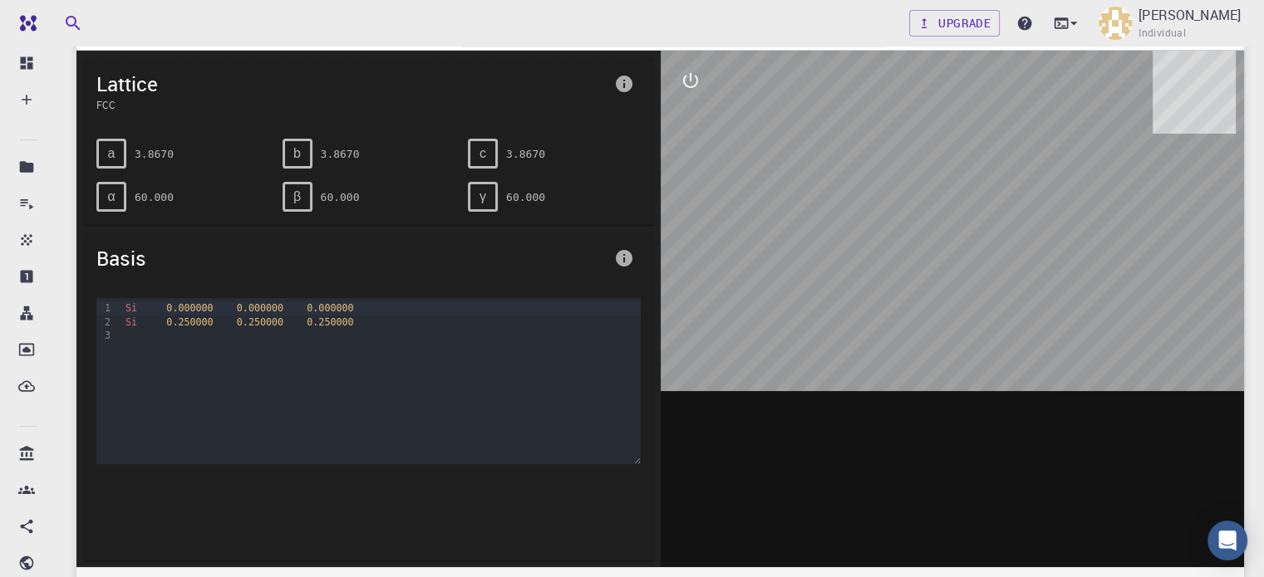
scroll to position [83, 0]
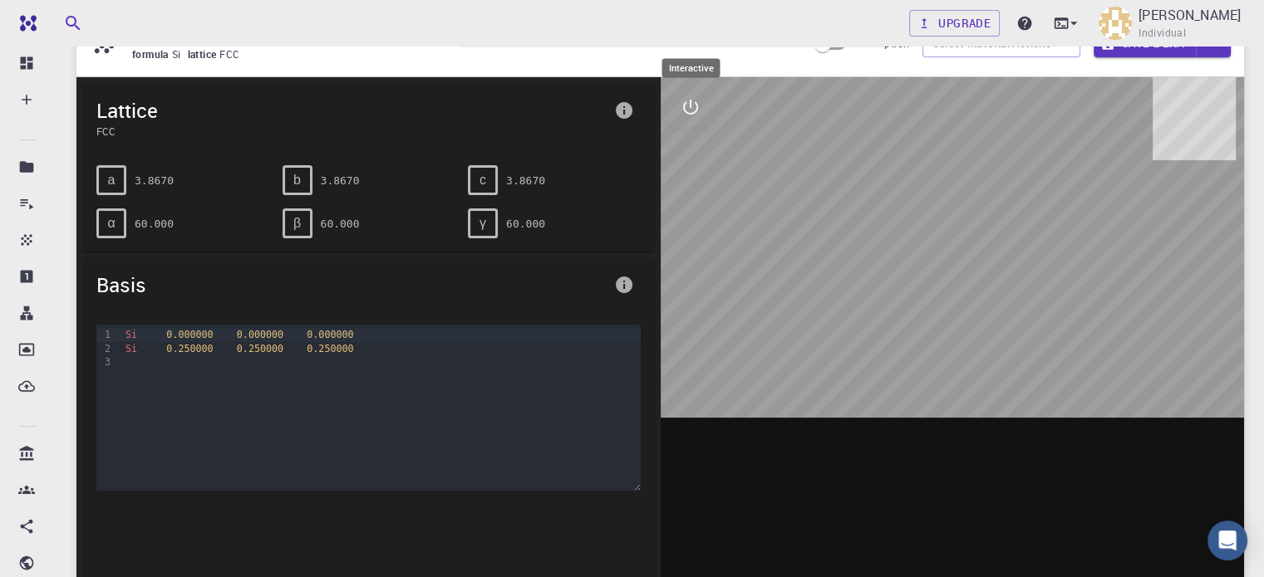
click at [692, 107] on icon "interactive" at bounding box center [690, 107] width 20 height 20
click at [685, 145] on icon "view" at bounding box center [690, 147] width 18 height 12
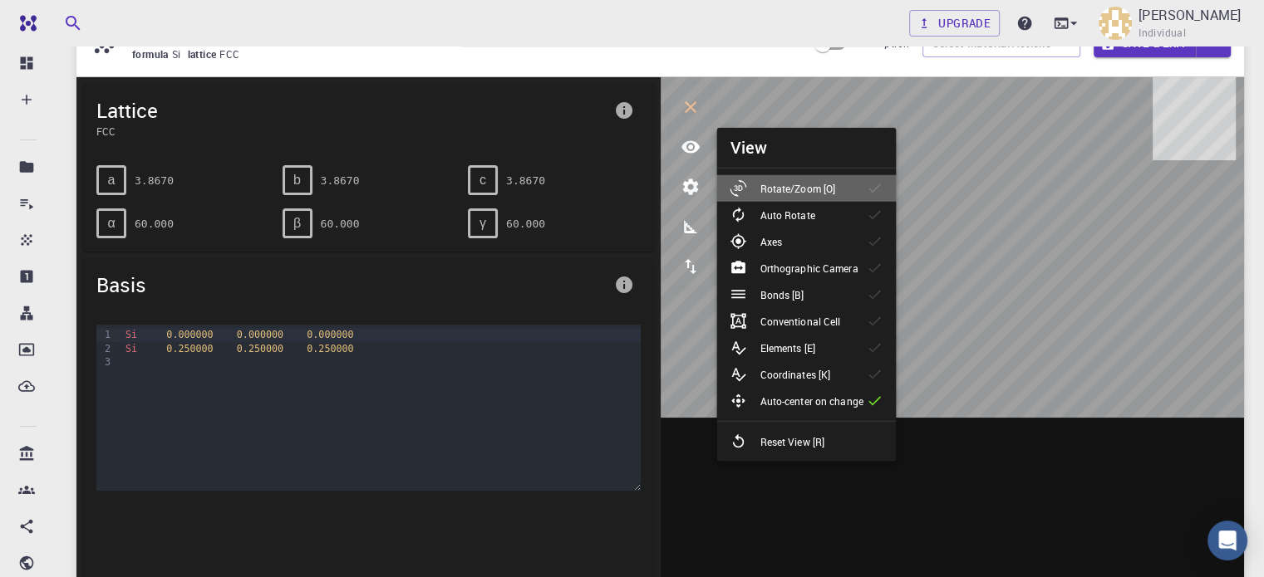
click at [851, 189] on li "Rotate/Zoom [O]" at bounding box center [805, 188] width 179 height 27
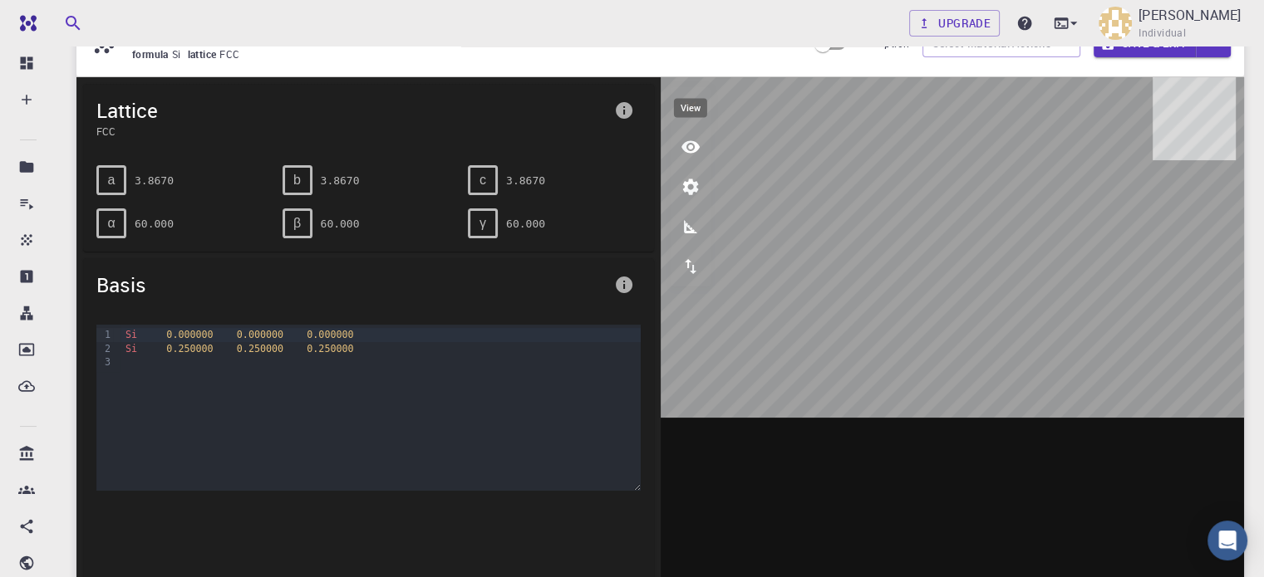
click at [701, 156] on button "view" at bounding box center [691, 147] width 40 height 40
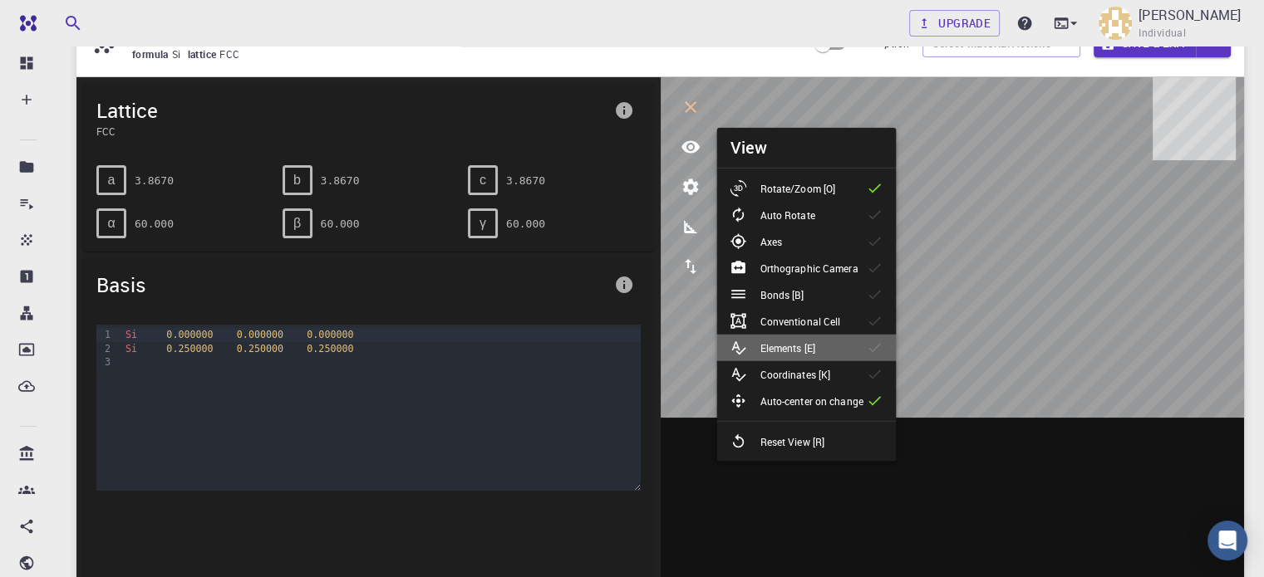
click at [824, 350] on div "Elements [E]" at bounding box center [779, 348] width 98 height 17
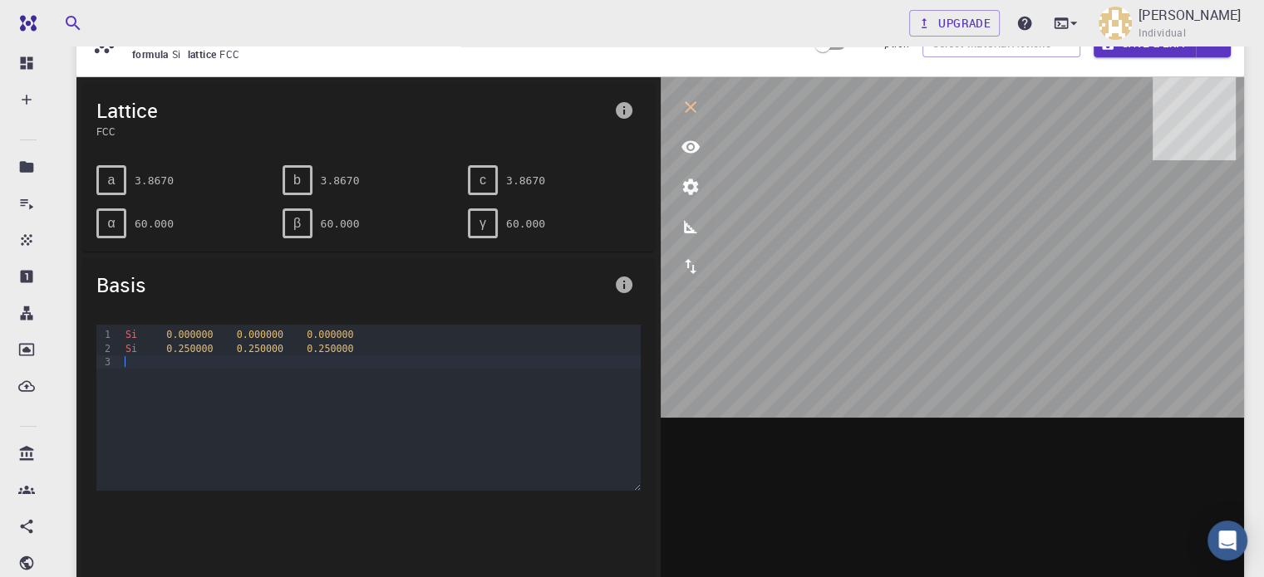
click at [143, 356] on div at bounding box center [379, 362] width 519 height 13
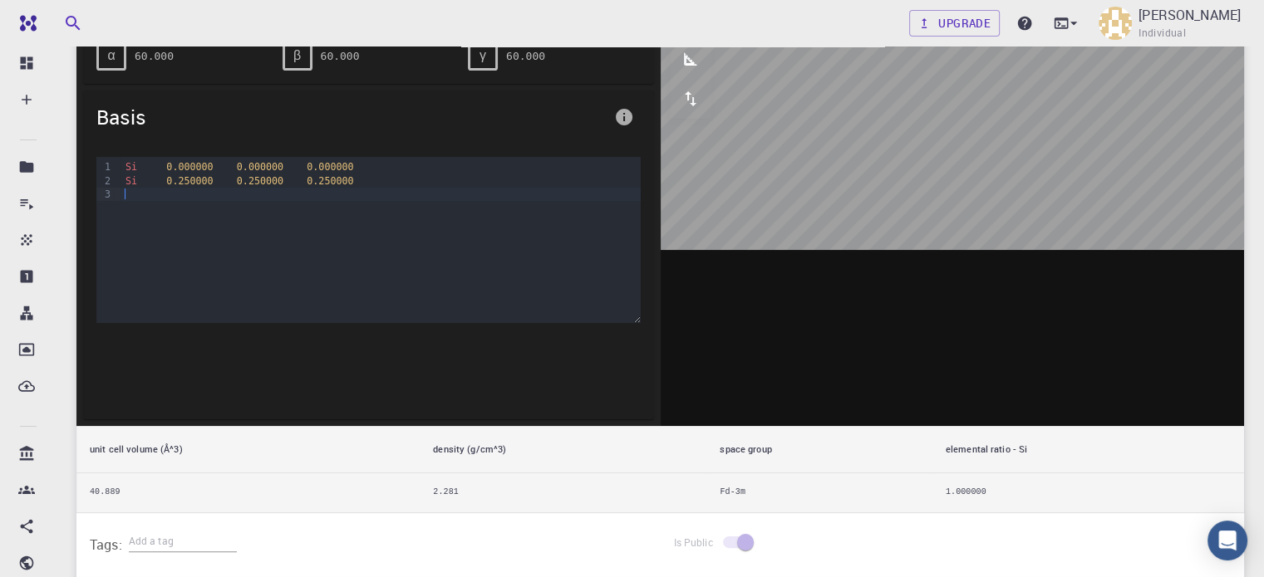
scroll to position [249, 0]
